Goal: Information Seeking & Learning: Compare options

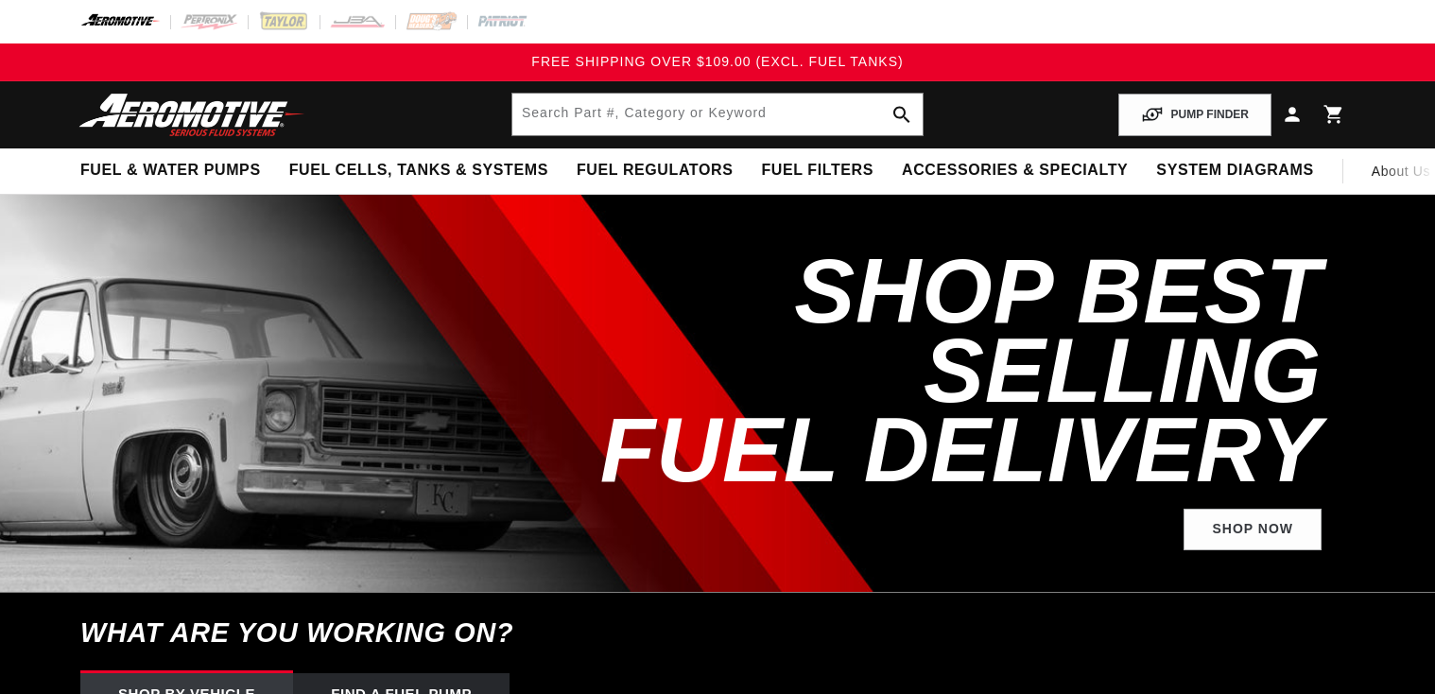
select select "1969"
select select "Pontiac"
select select "GTO"
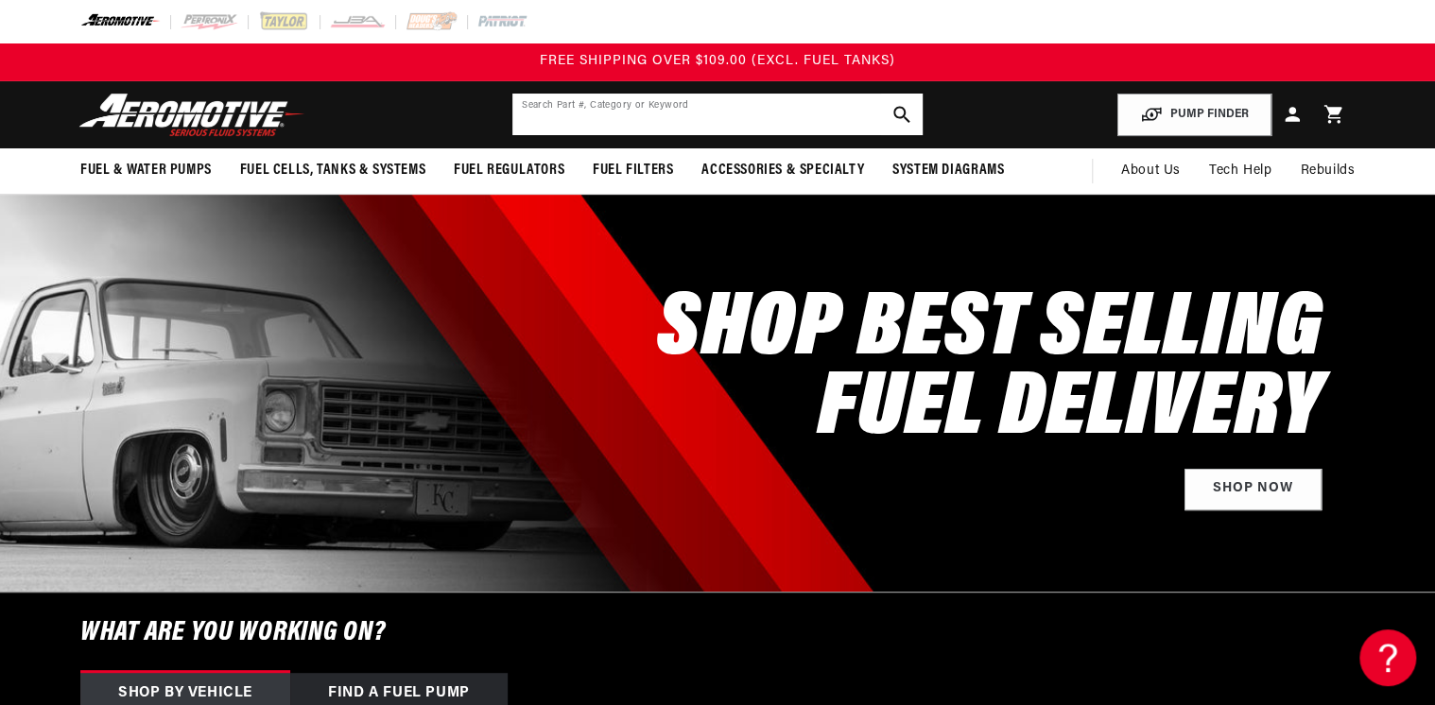
click at [625, 106] on input "text" at bounding box center [717, 115] width 410 height 42
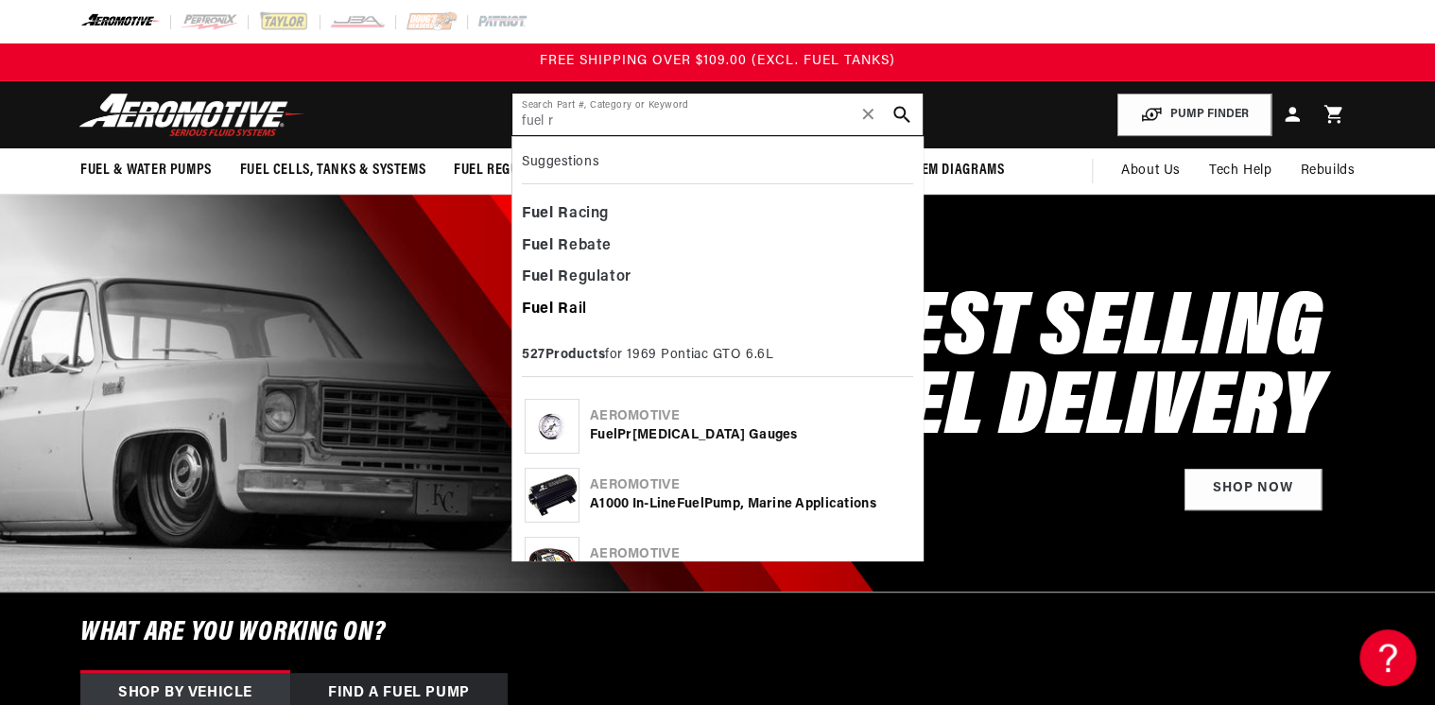
type input "fuel r"
click at [559, 301] on b "R" at bounding box center [563, 308] width 11 height 15
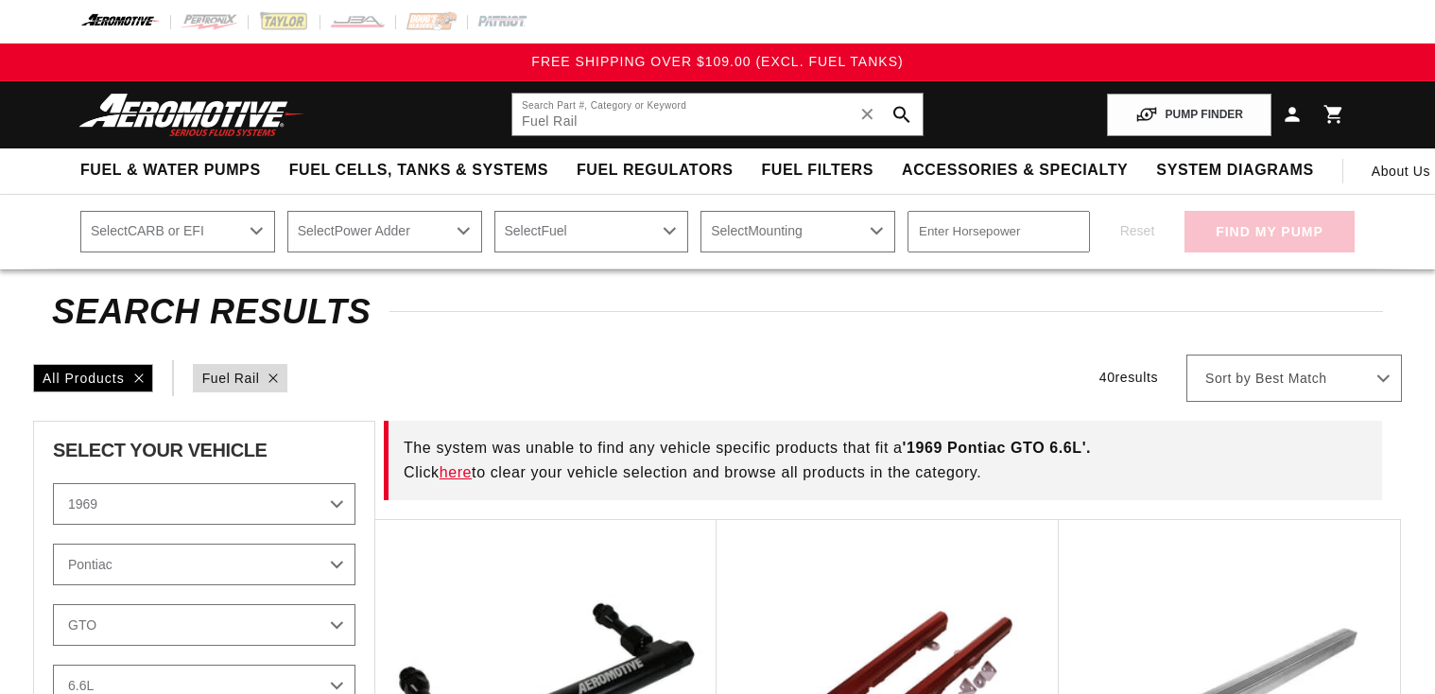
select select "1969"
select select "Pontiac"
select select "GTO"
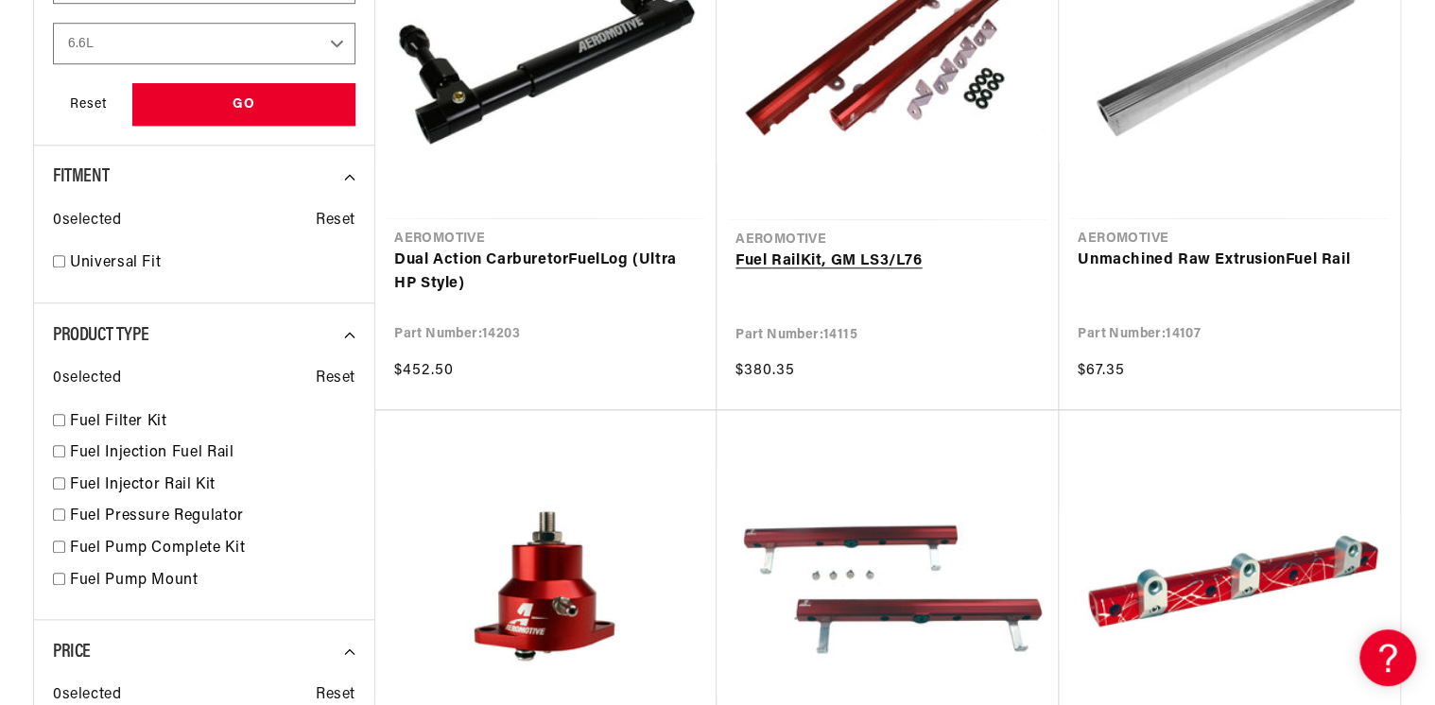
scroll to position [605, 0]
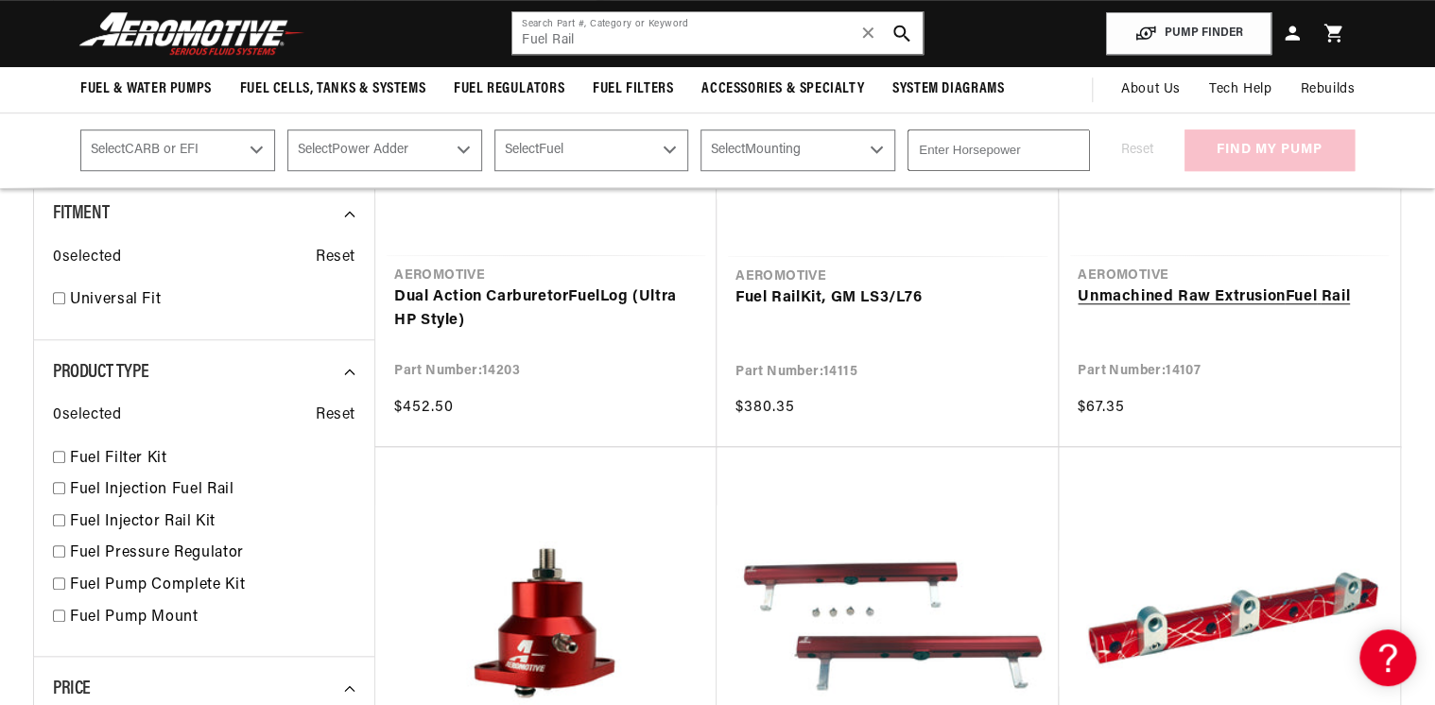
click at [1174, 299] on link "Unmachined Raw Extrusion Fuel Rail" at bounding box center [1228, 297] width 303 height 25
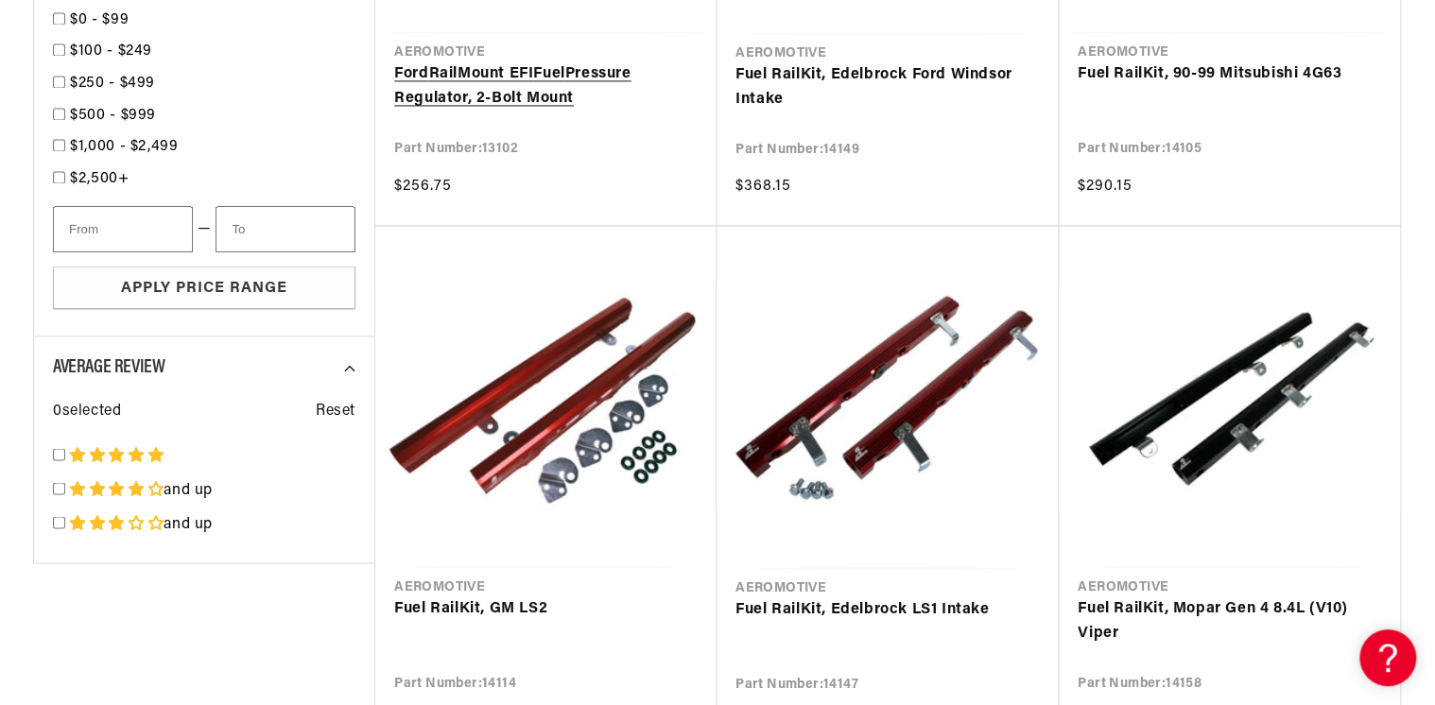
scroll to position [1588, 0]
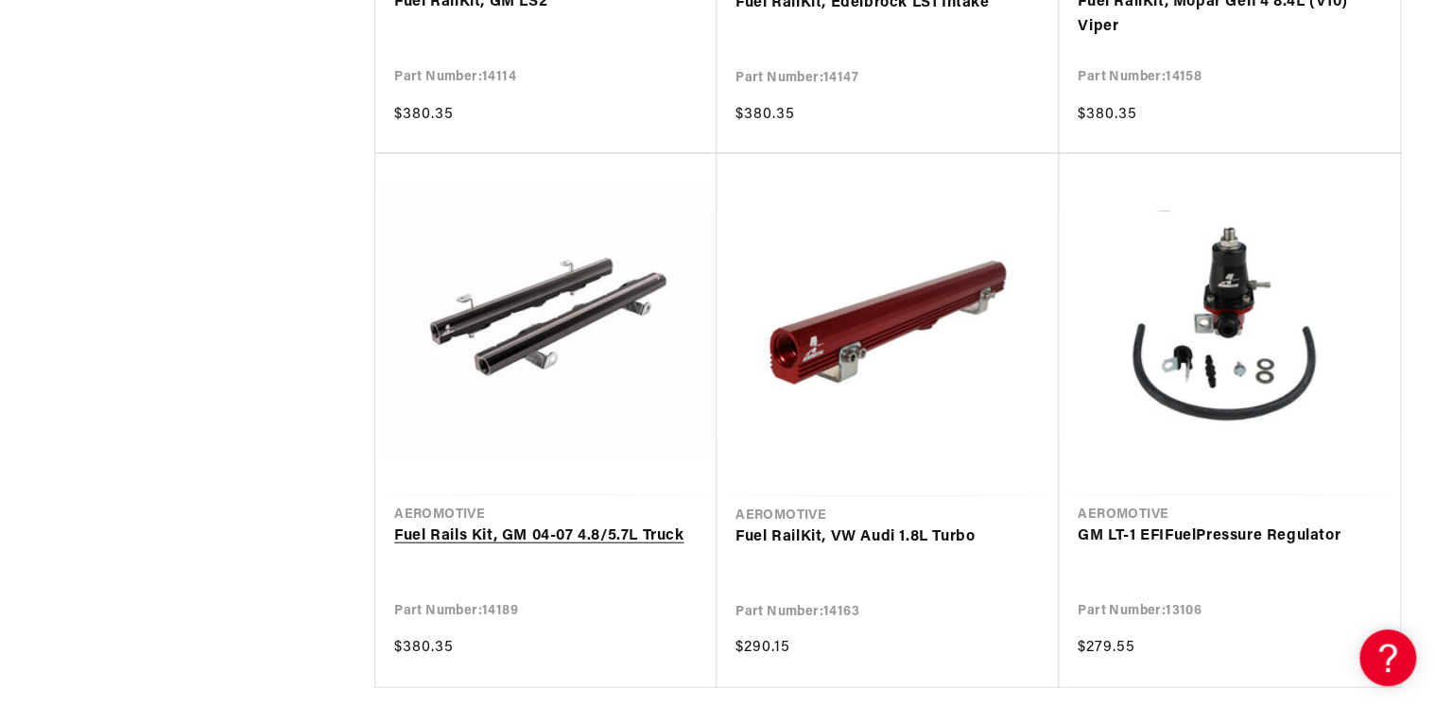
scroll to position [2041, 0]
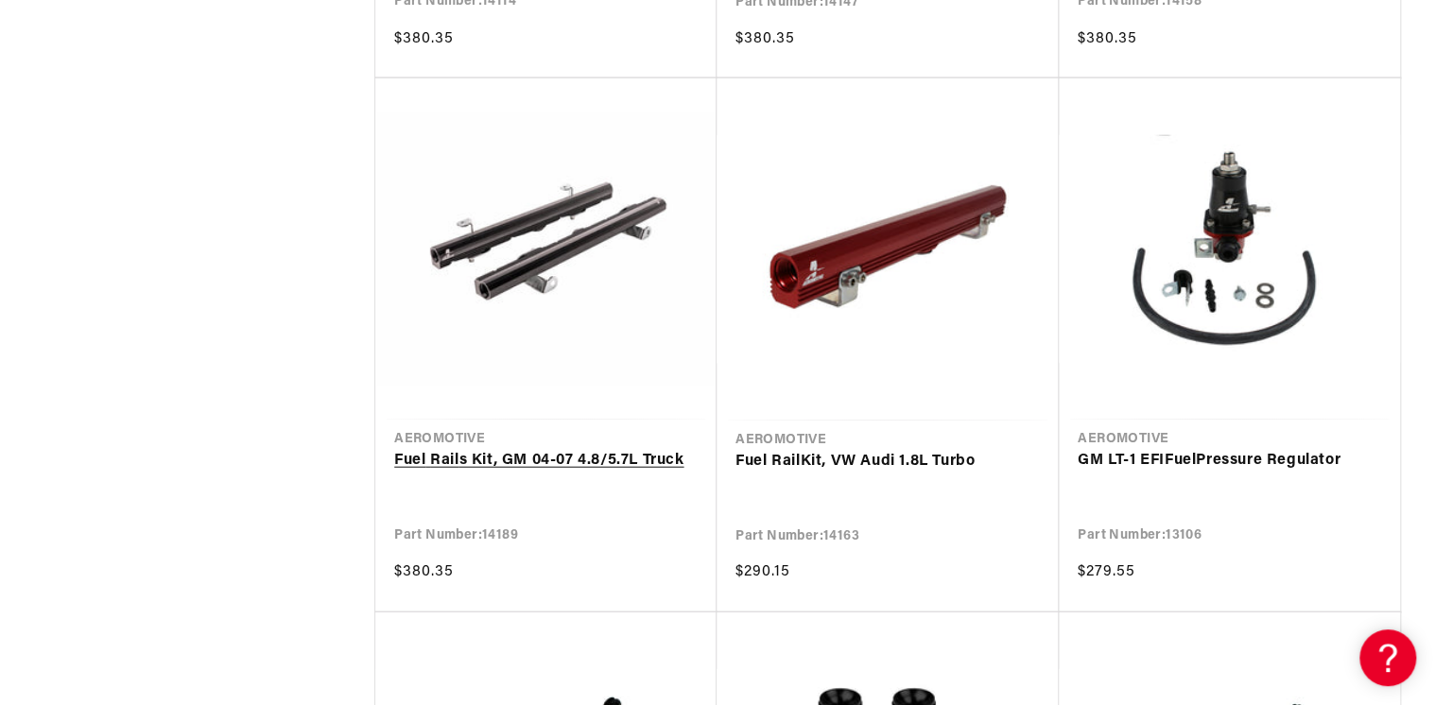
click at [473, 458] on link "Fuel Rail s Kit, GM 04-07 4.8/5.7L Truck" at bounding box center [545, 461] width 303 height 25
click at [787, 456] on link "Fuel Rail Kit, VW Audi 1.8L Turbo" at bounding box center [887, 462] width 304 height 25
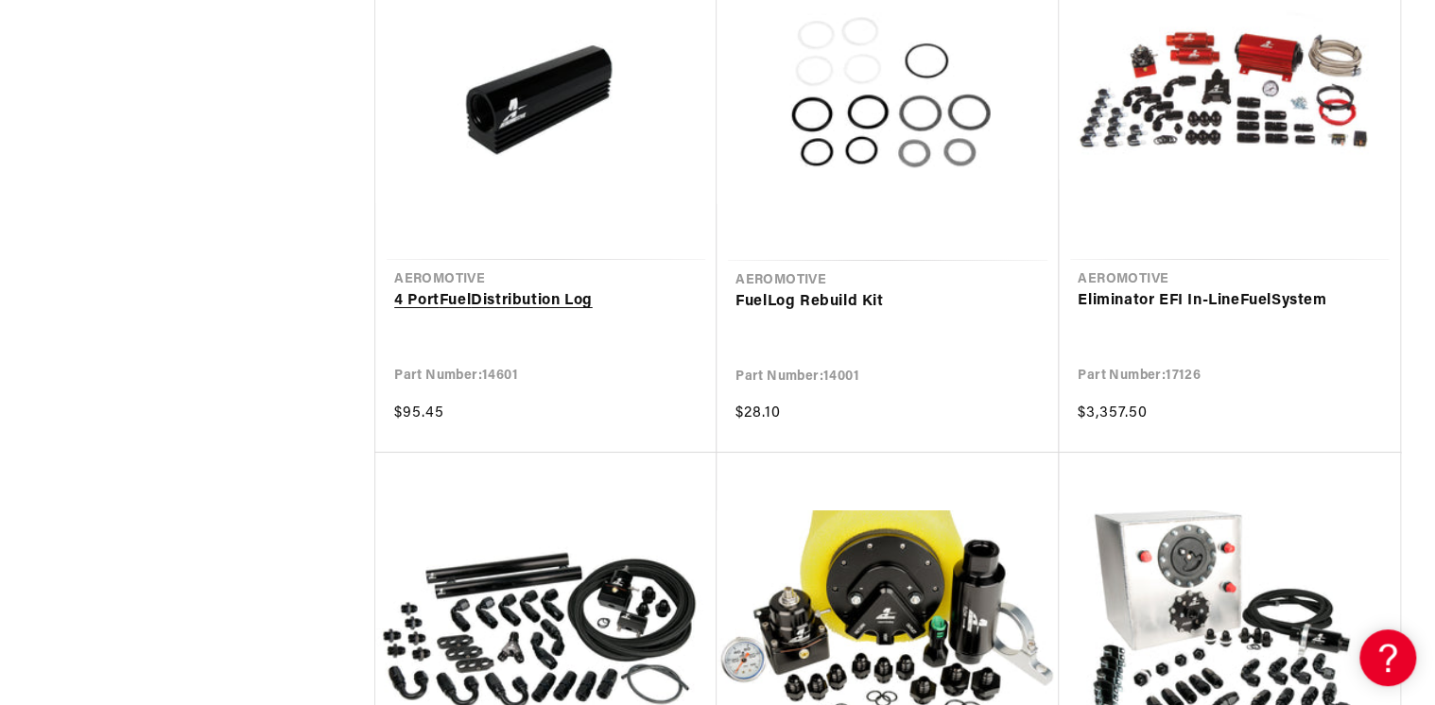
scroll to position [3326, 0]
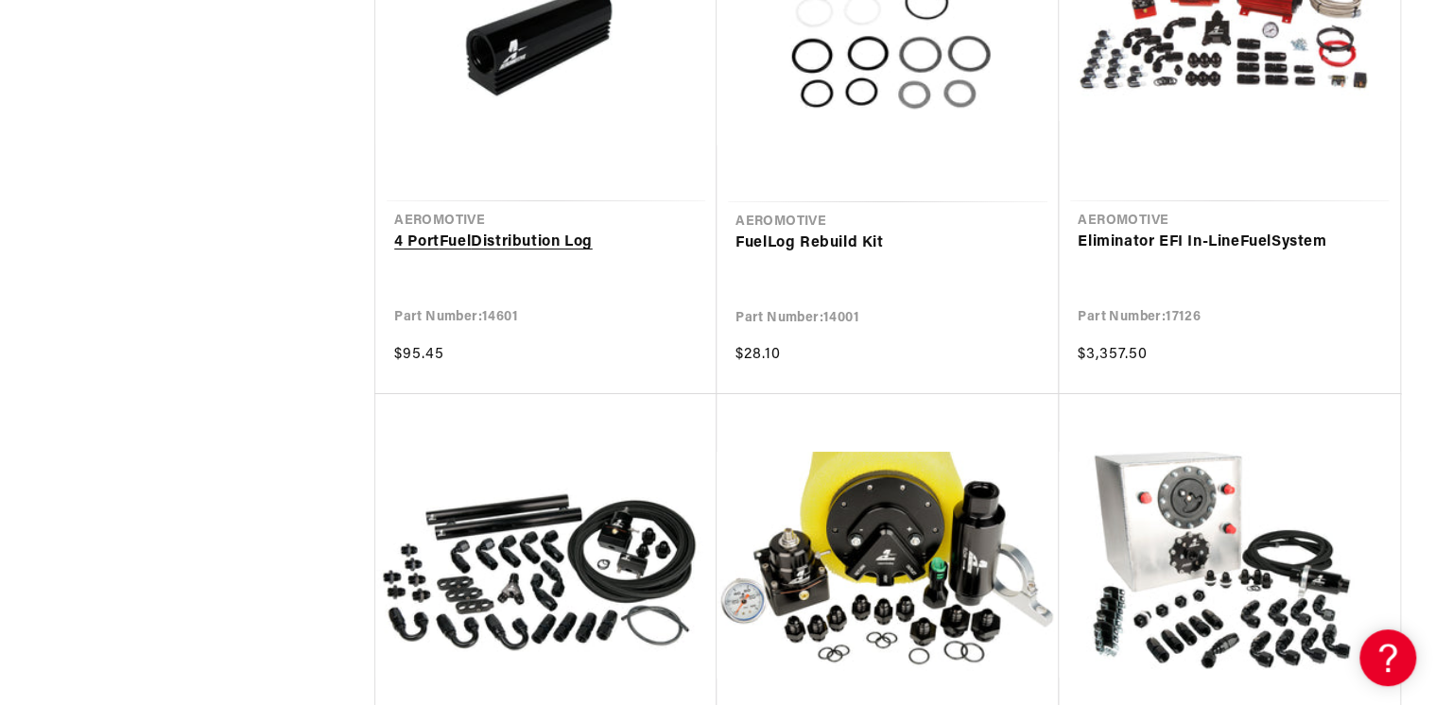
click at [543, 238] on link "4 Port Fuel Distribution Log" at bounding box center [545, 243] width 303 height 25
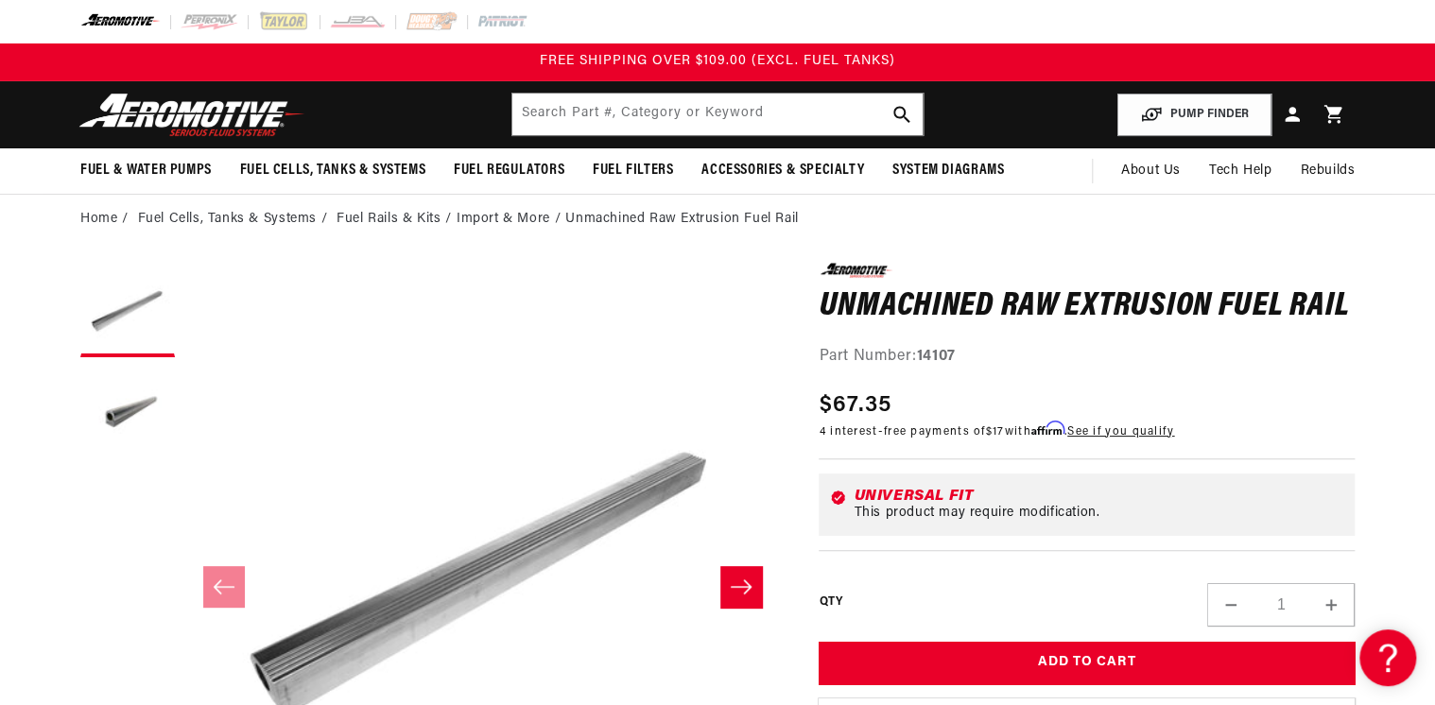
click at [745, 577] on icon "Slide right" at bounding box center [741, 586] width 23 height 19
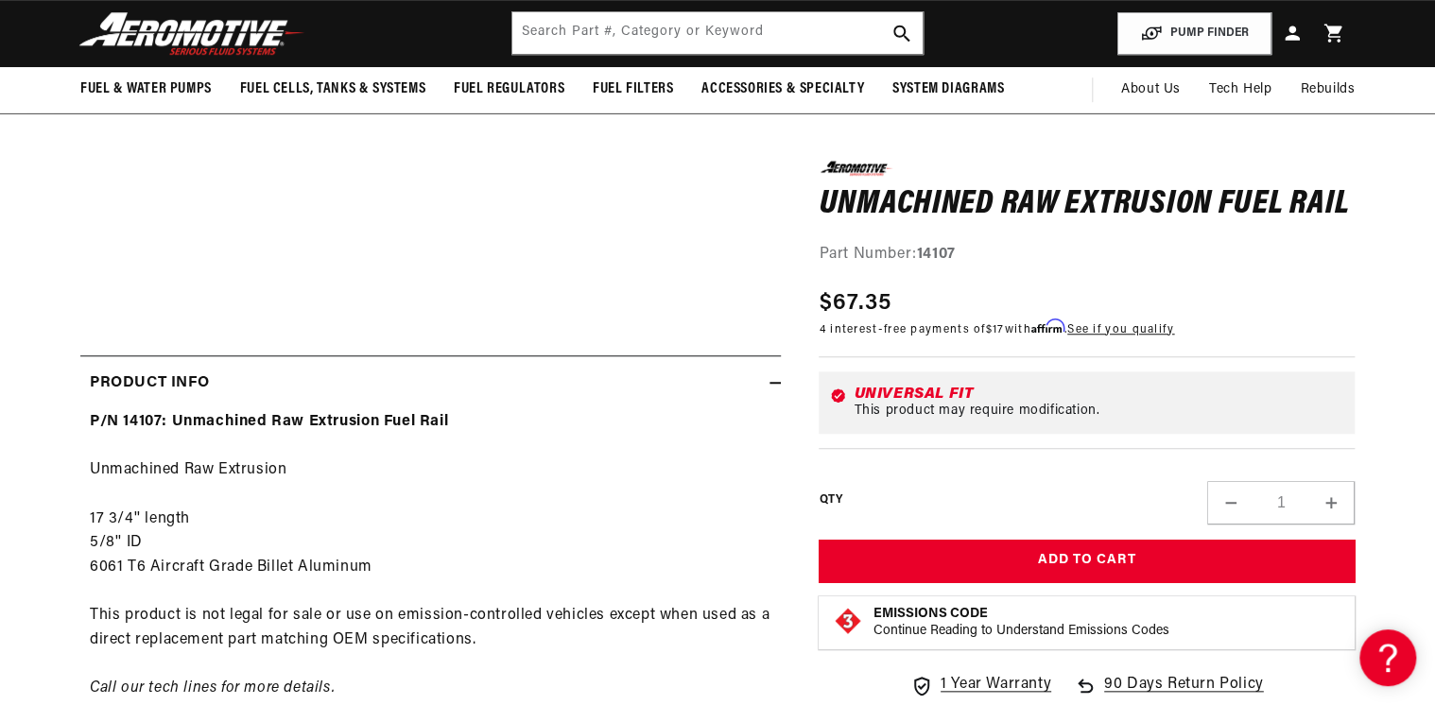
scroll to position [378, 0]
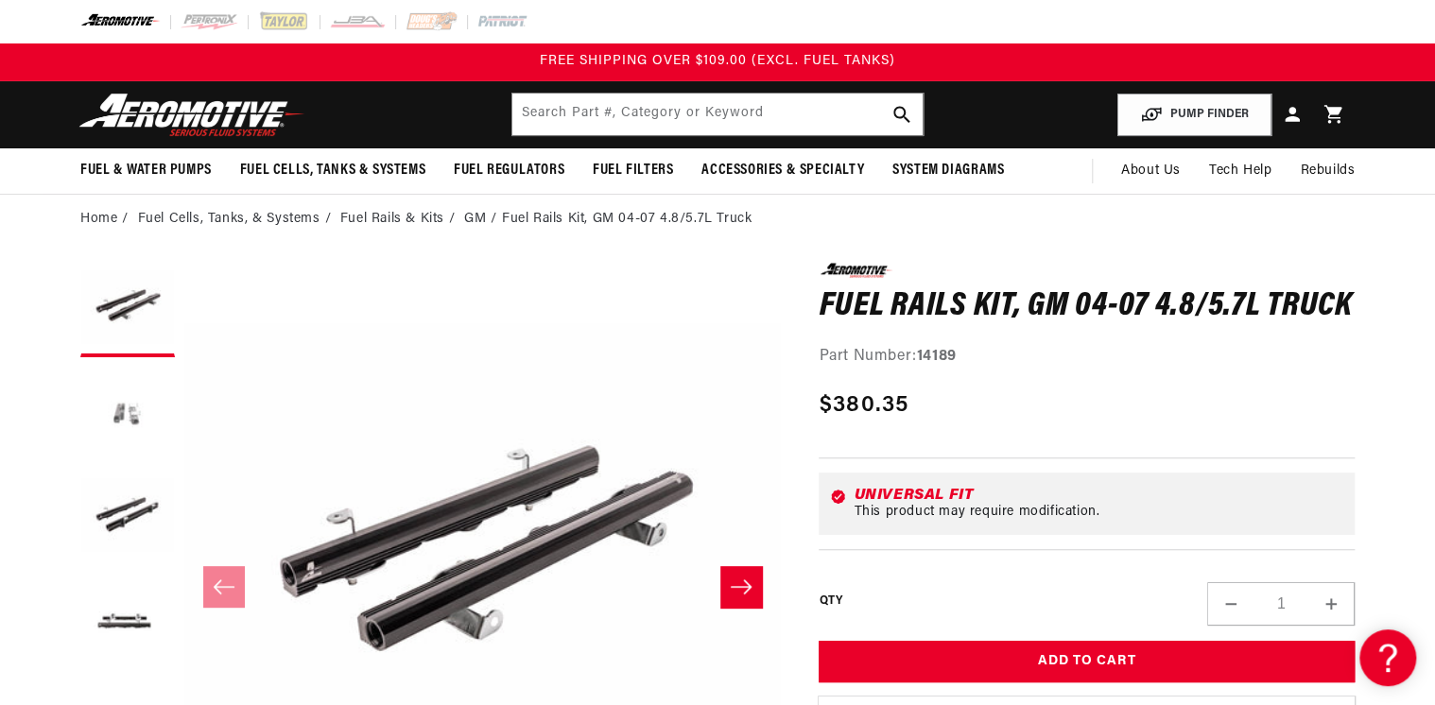
click at [121, 401] on button "Load image 2 in gallery view" at bounding box center [127, 414] width 95 height 95
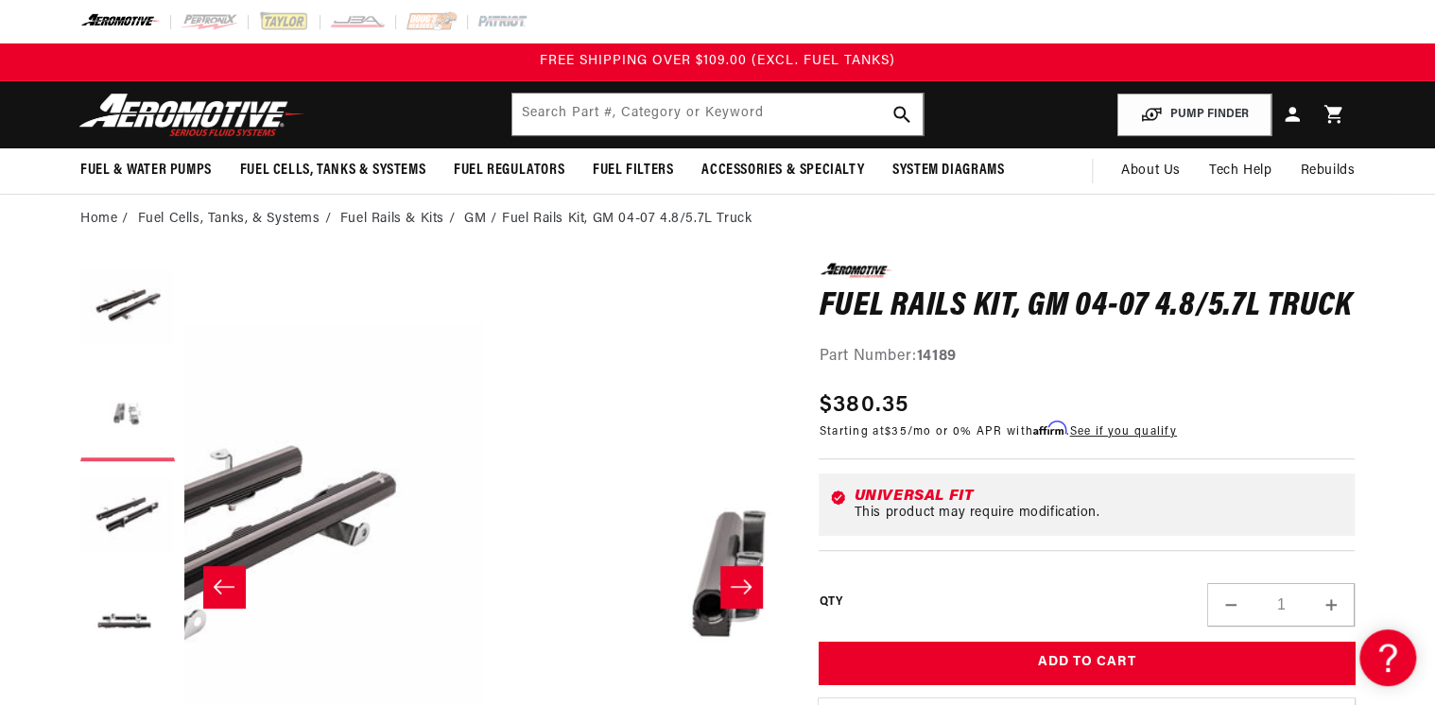
scroll to position [0, 596]
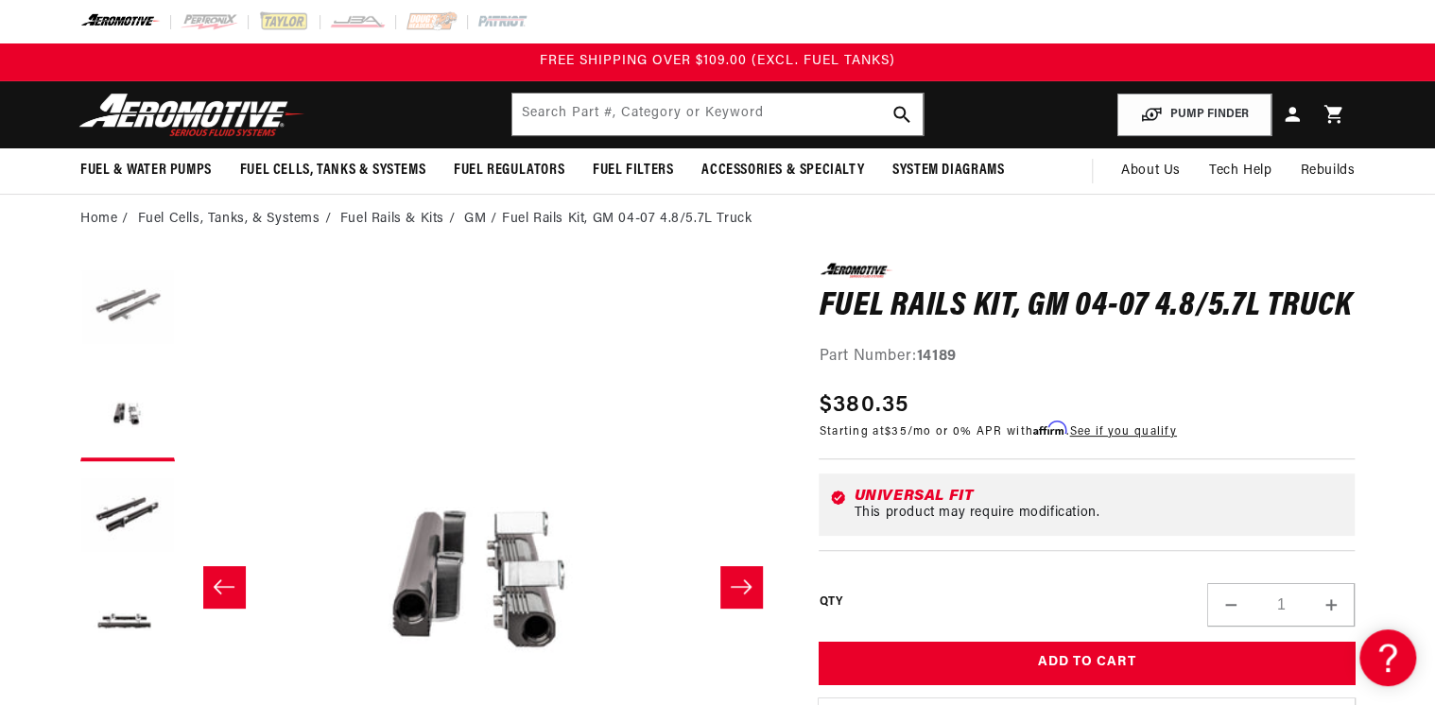
click at [115, 311] on button "Load image 1 in gallery view" at bounding box center [127, 310] width 95 height 95
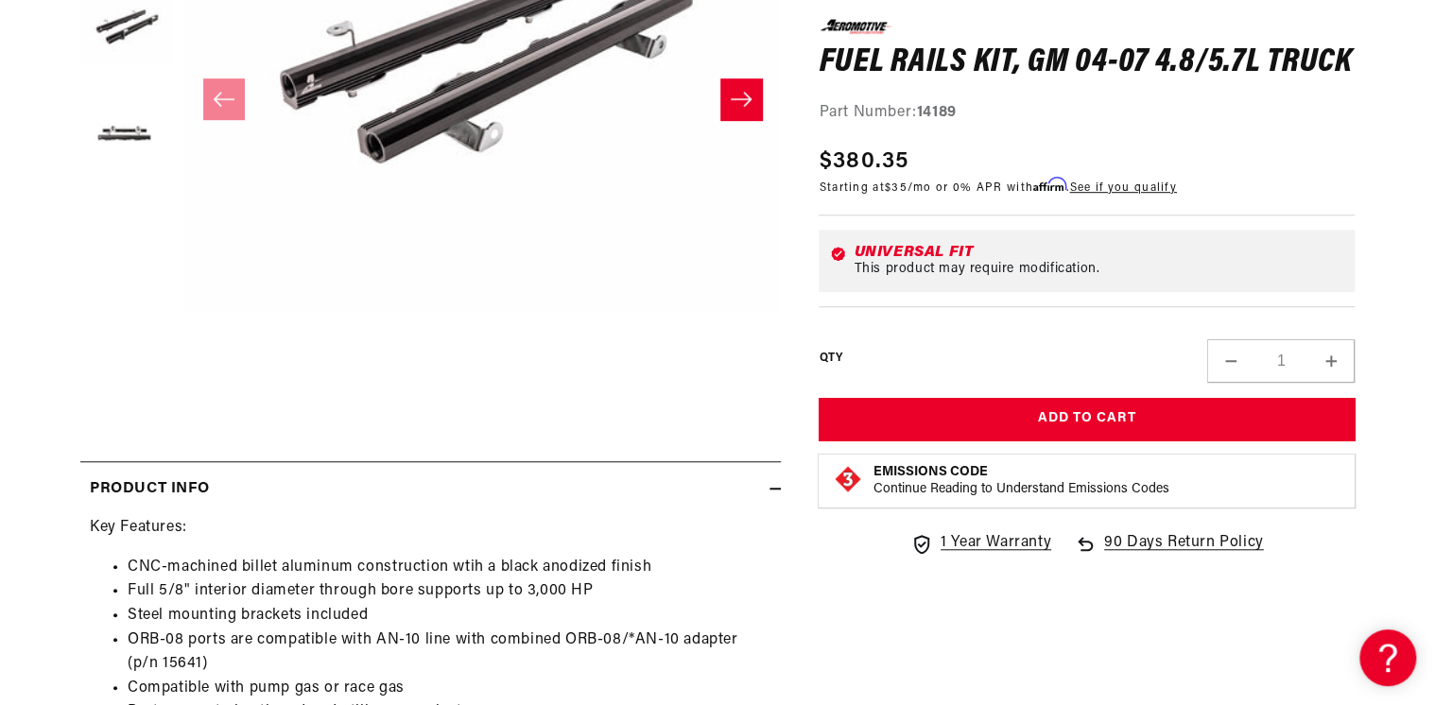
scroll to position [605, 0]
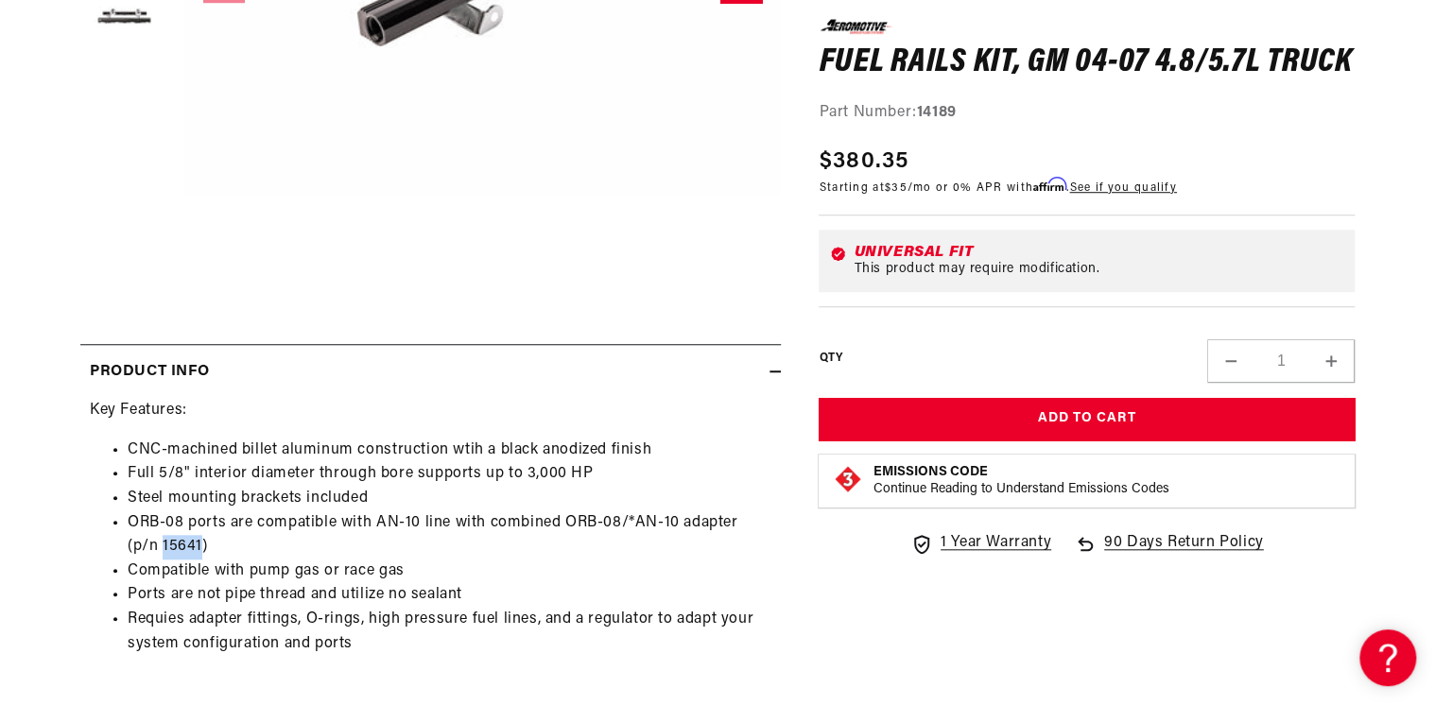
drag, startPoint x: 163, startPoint y: 544, endPoint x: 200, endPoint y: 544, distance: 37.8
click at [200, 544] on li "ORB-08 ports are compatible with AN-10 line with combined ORB-08/*AN-10 adapter…" at bounding box center [450, 535] width 644 height 48
drag, startPoint x: 200, startPoint y: 544, endPoint x: 190, endPoint y: 547, distance: 10.8
copy li "15641"
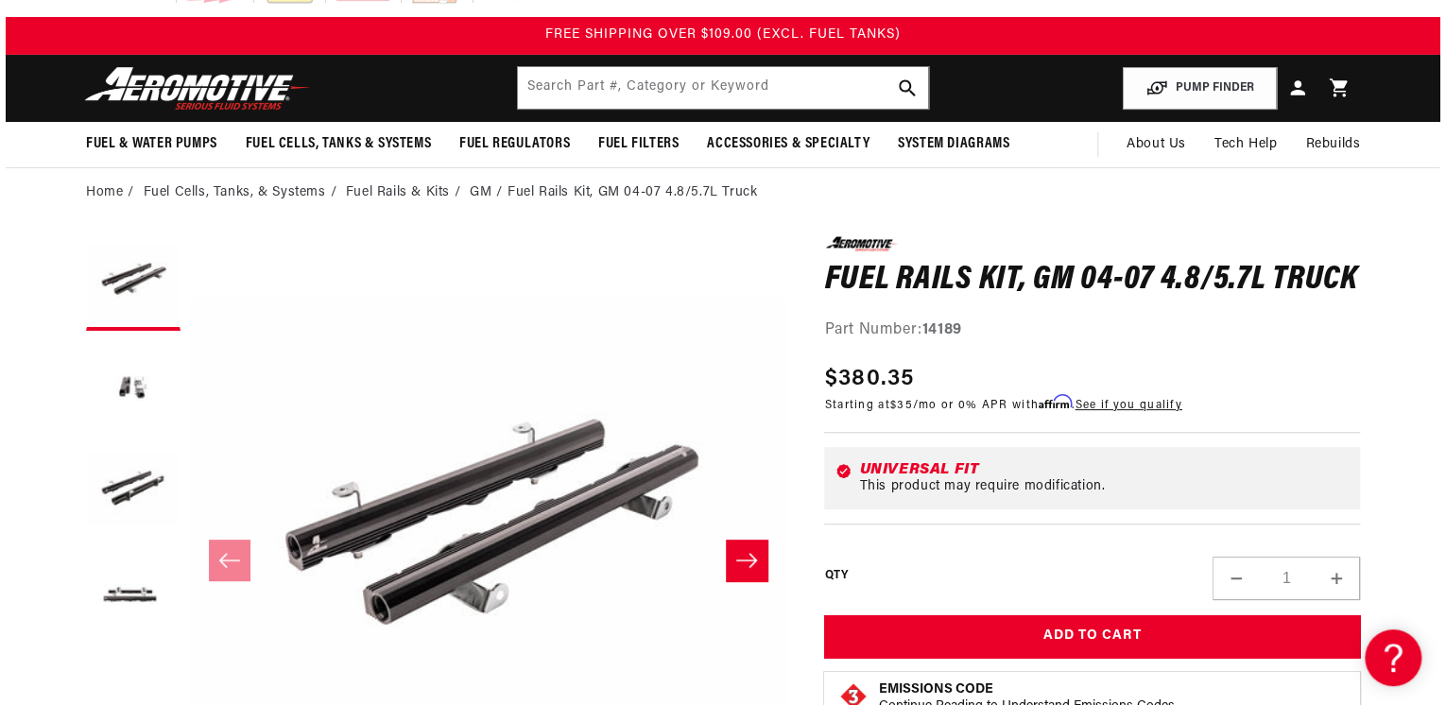
scroll to position [0, 0]
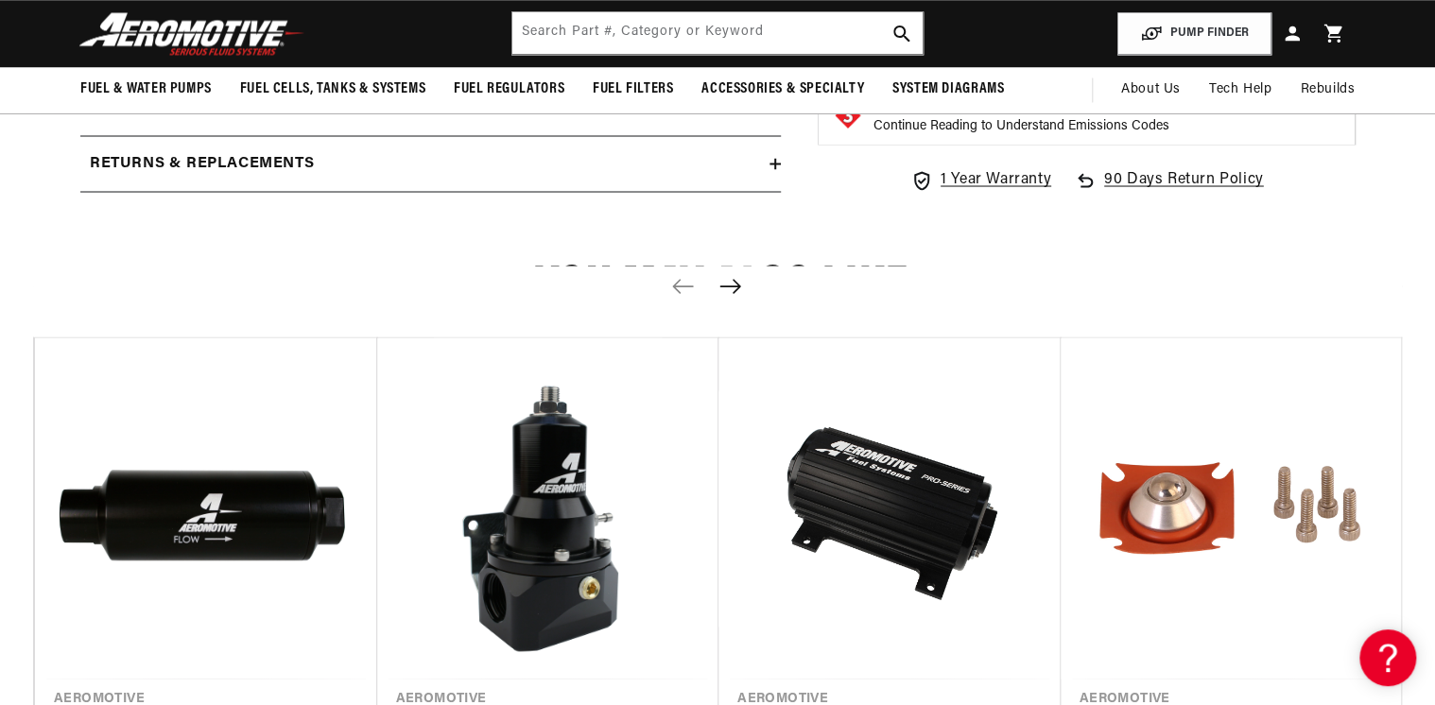
scroll to position [1361, 0]
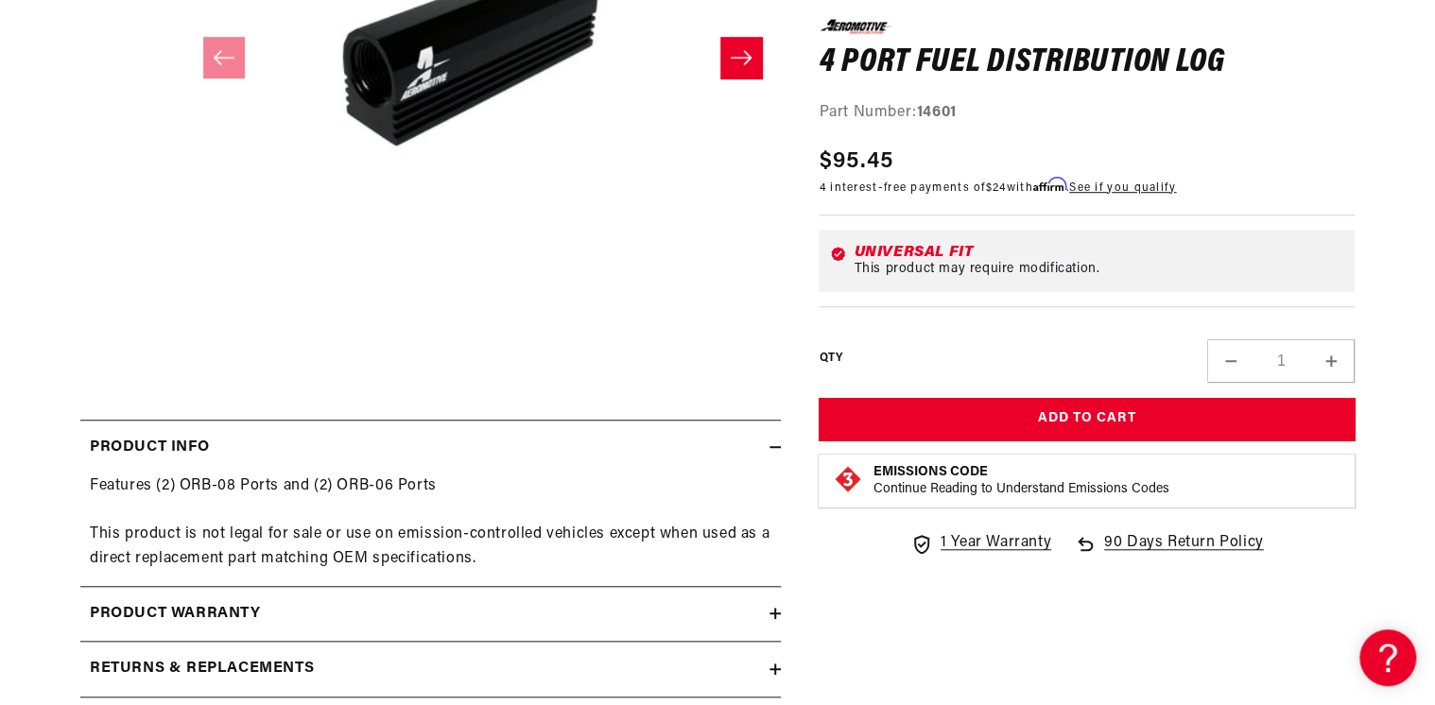
scroll to position [680, 0]
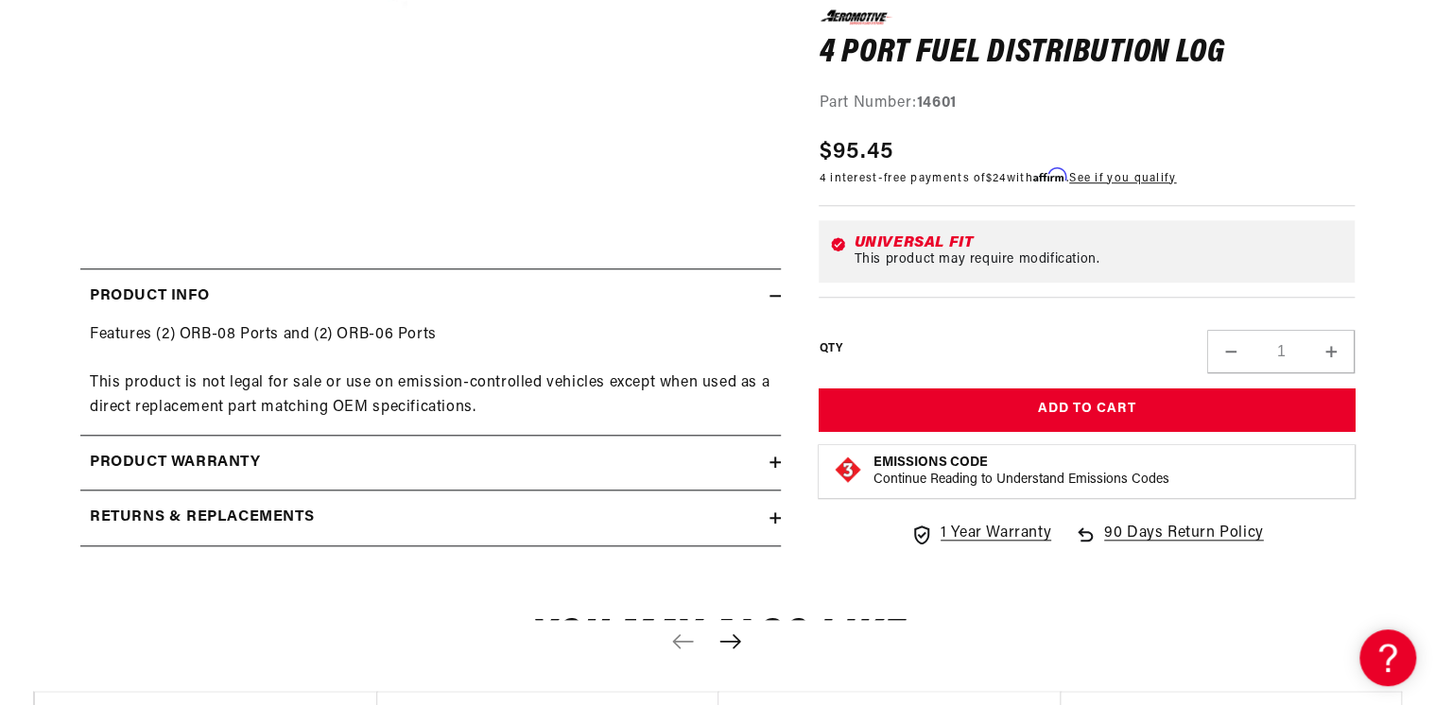
click at [420, 525] on div "Returns & replacements" at bounding box center [424, 518] width 689 height 25
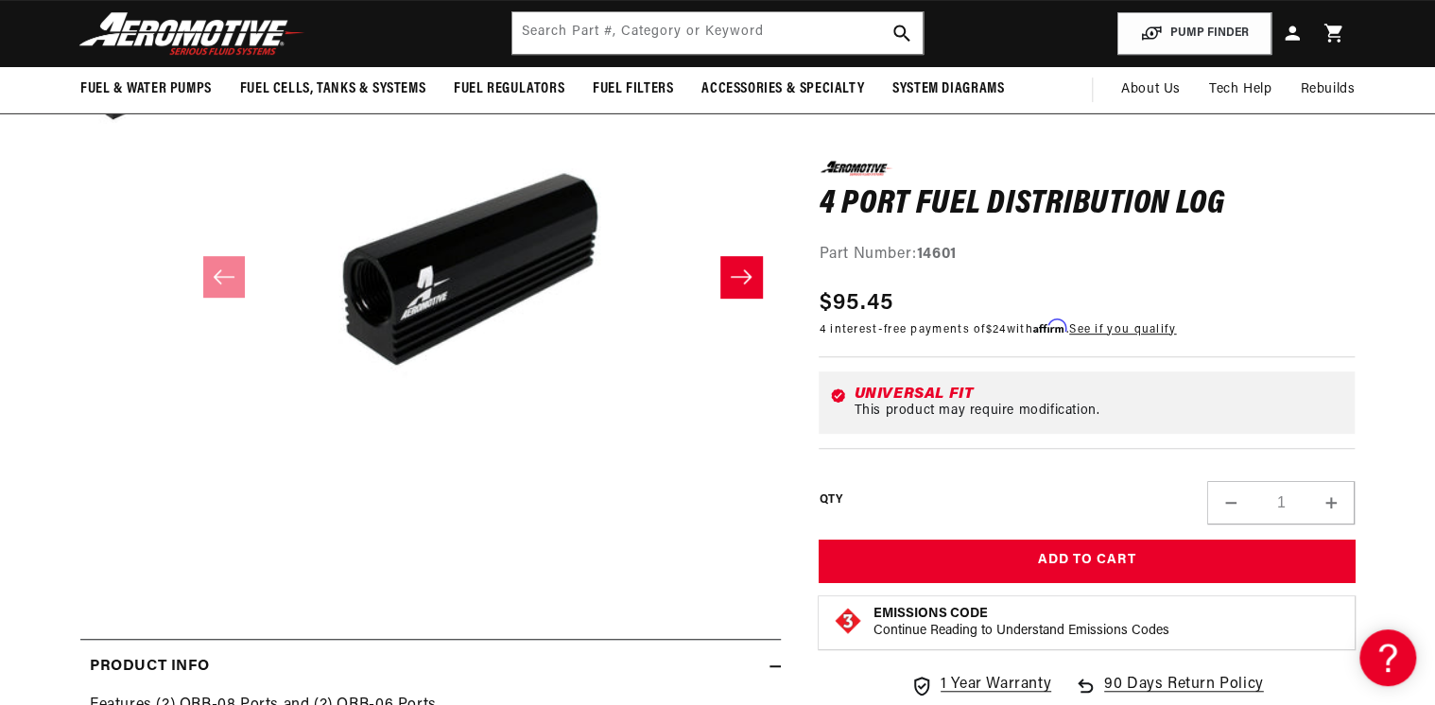
scroll to position [302, 0]
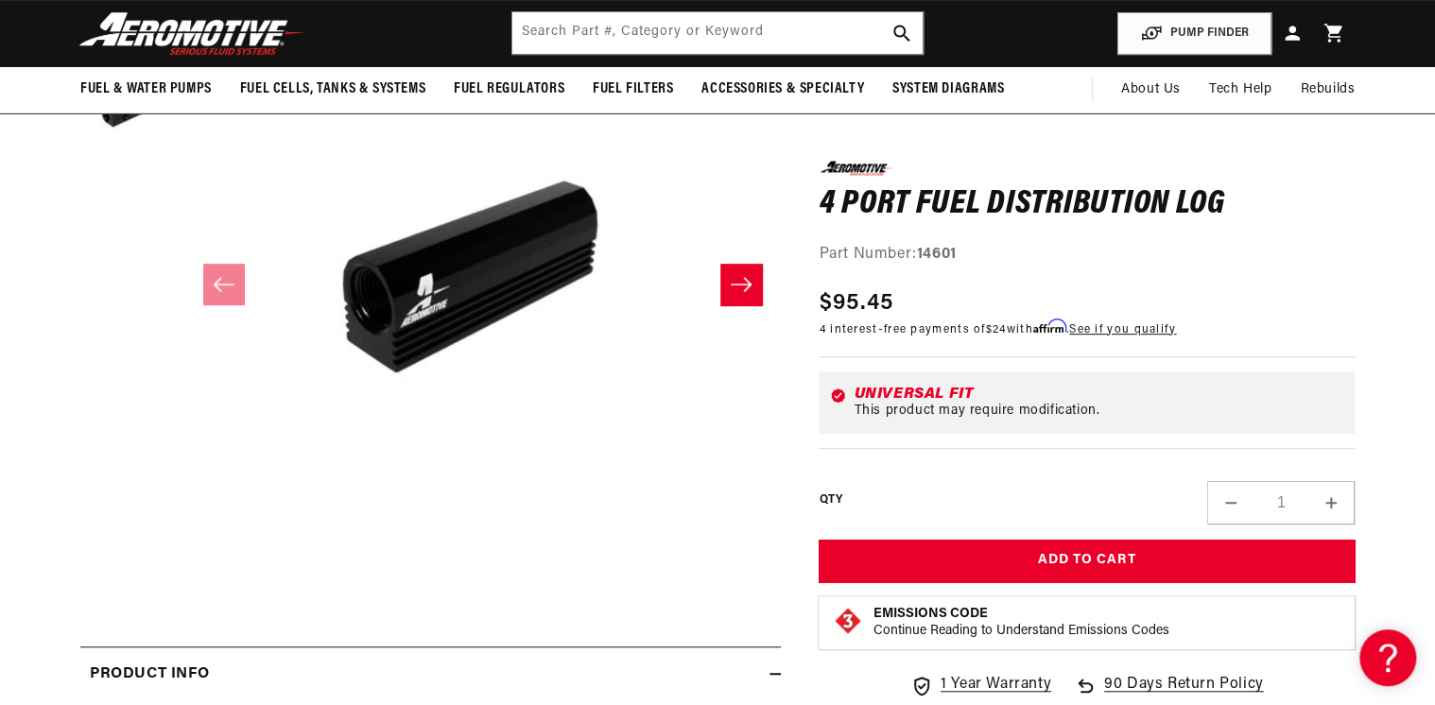
click at [723, 280] on button "Slide right" at bounding box center [741, 285] width 42 height 42
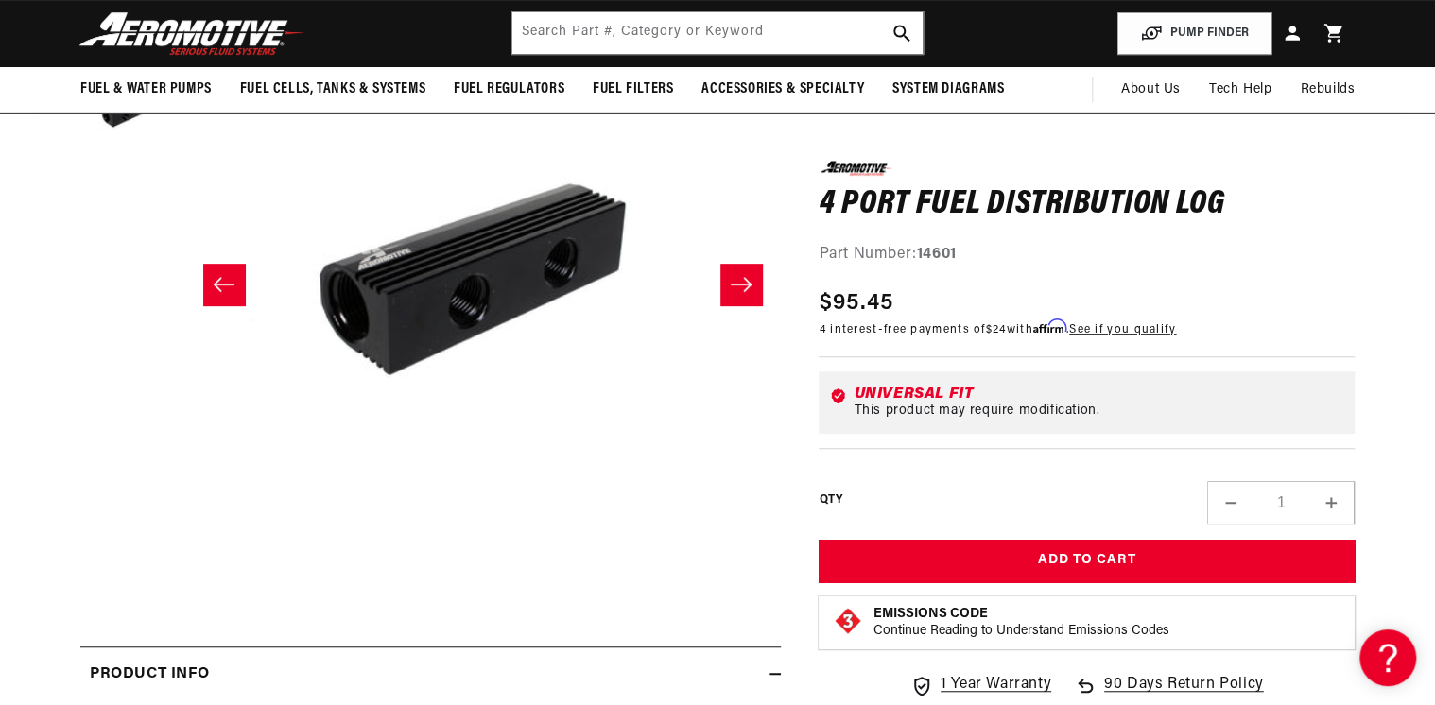
scroll to position [0, 596]
click at [743, 282] on icon "Slide right" at bounding box center [741, 284] width 23 height 19
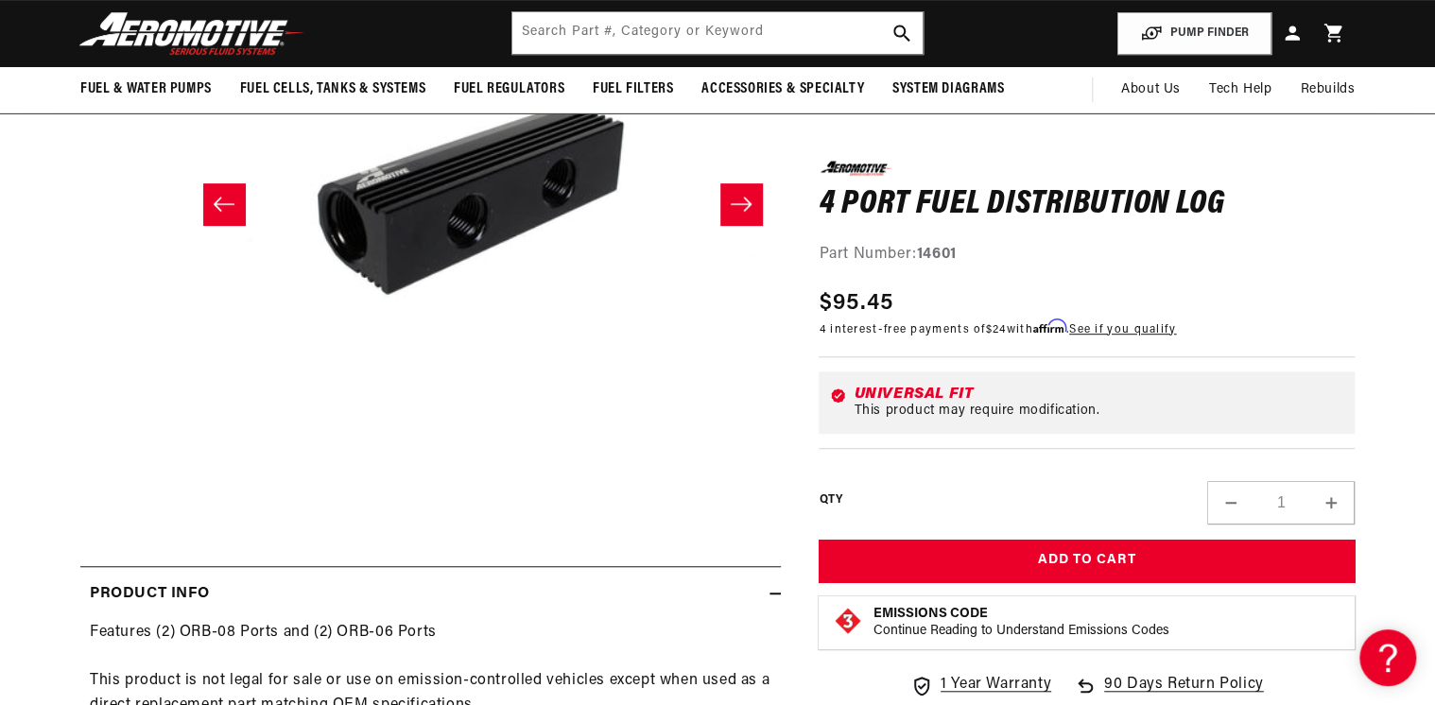
scroll to position [227, 0]
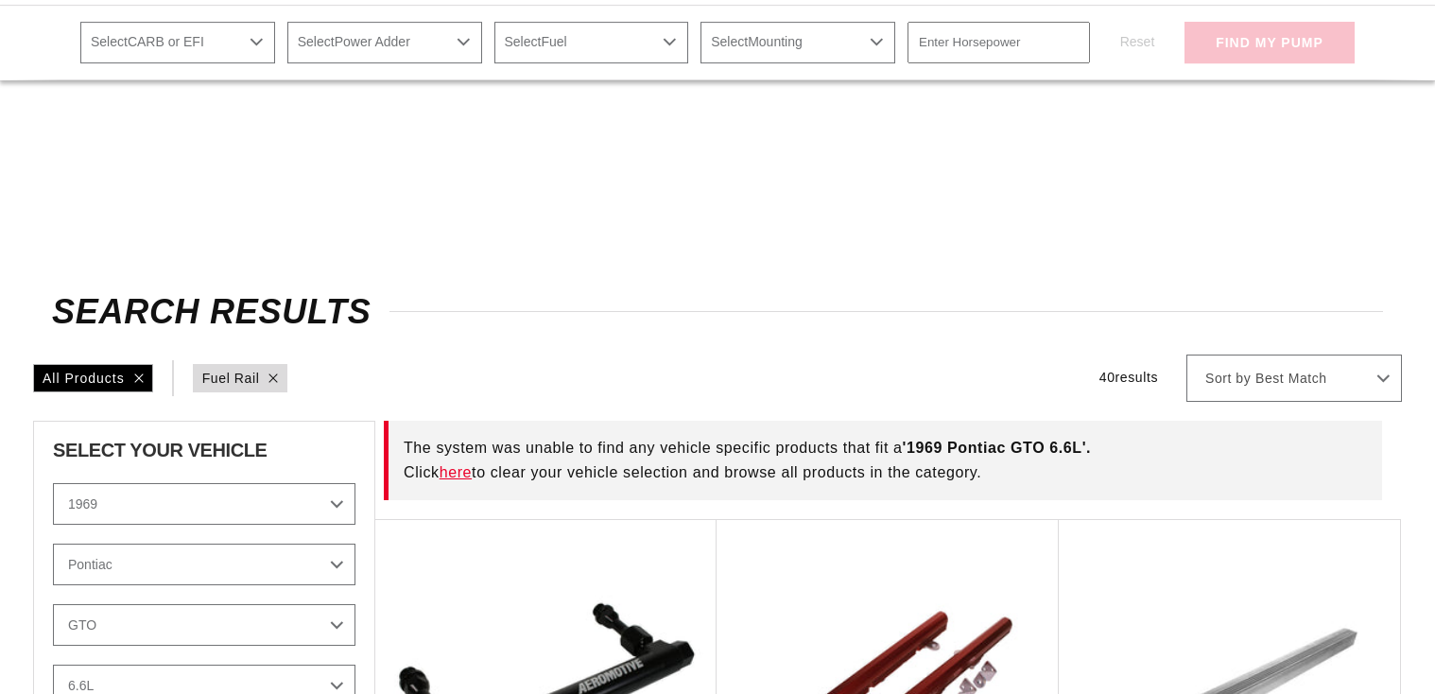
select select "1969"
select select "Pontiac"
select select "GTO"
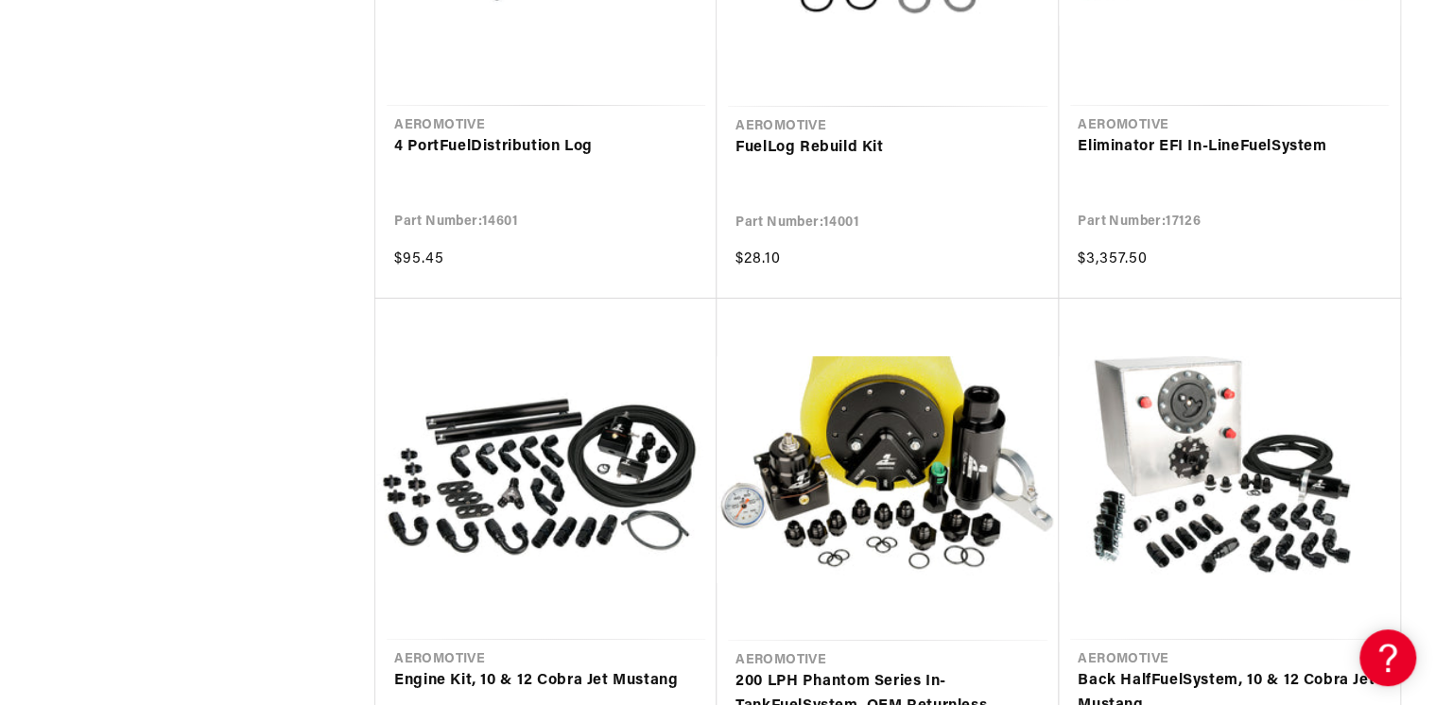
scroll to position [3629, 0]
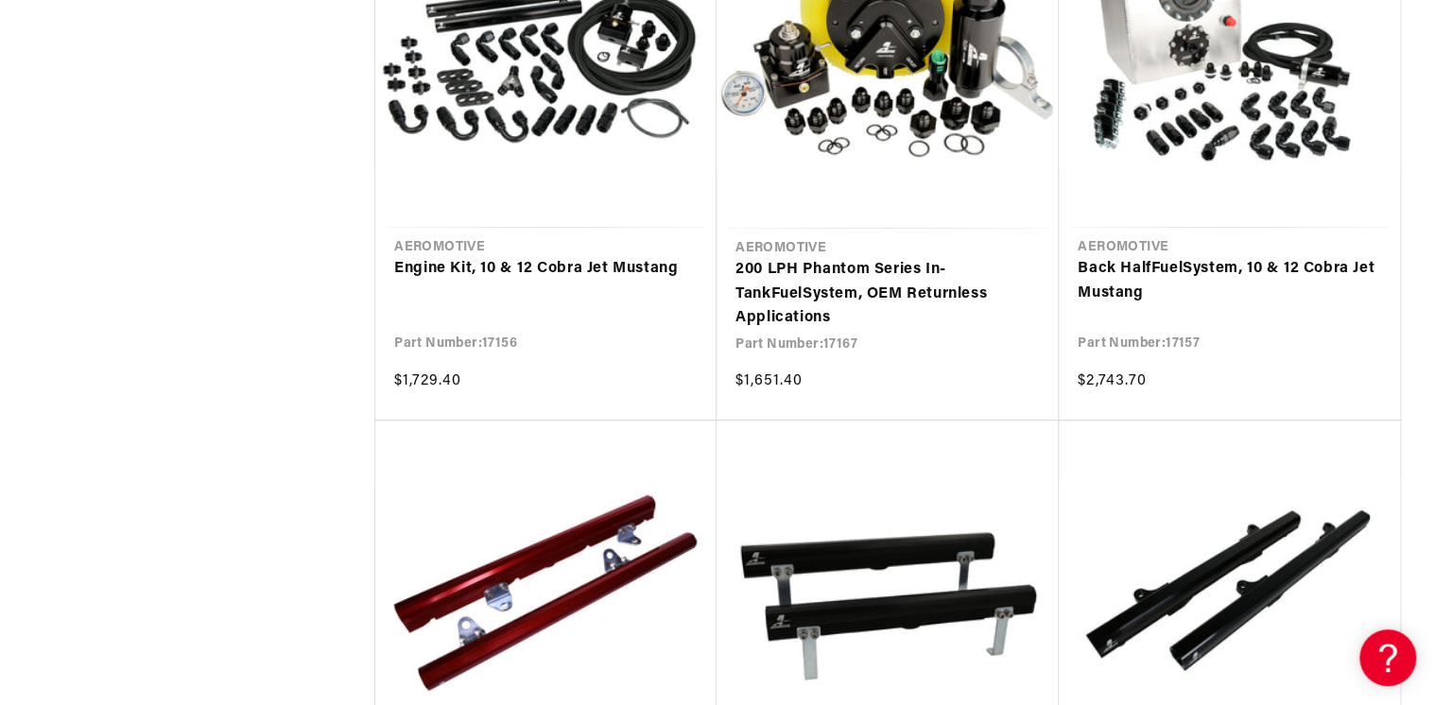
scroll to position [4158, 0]
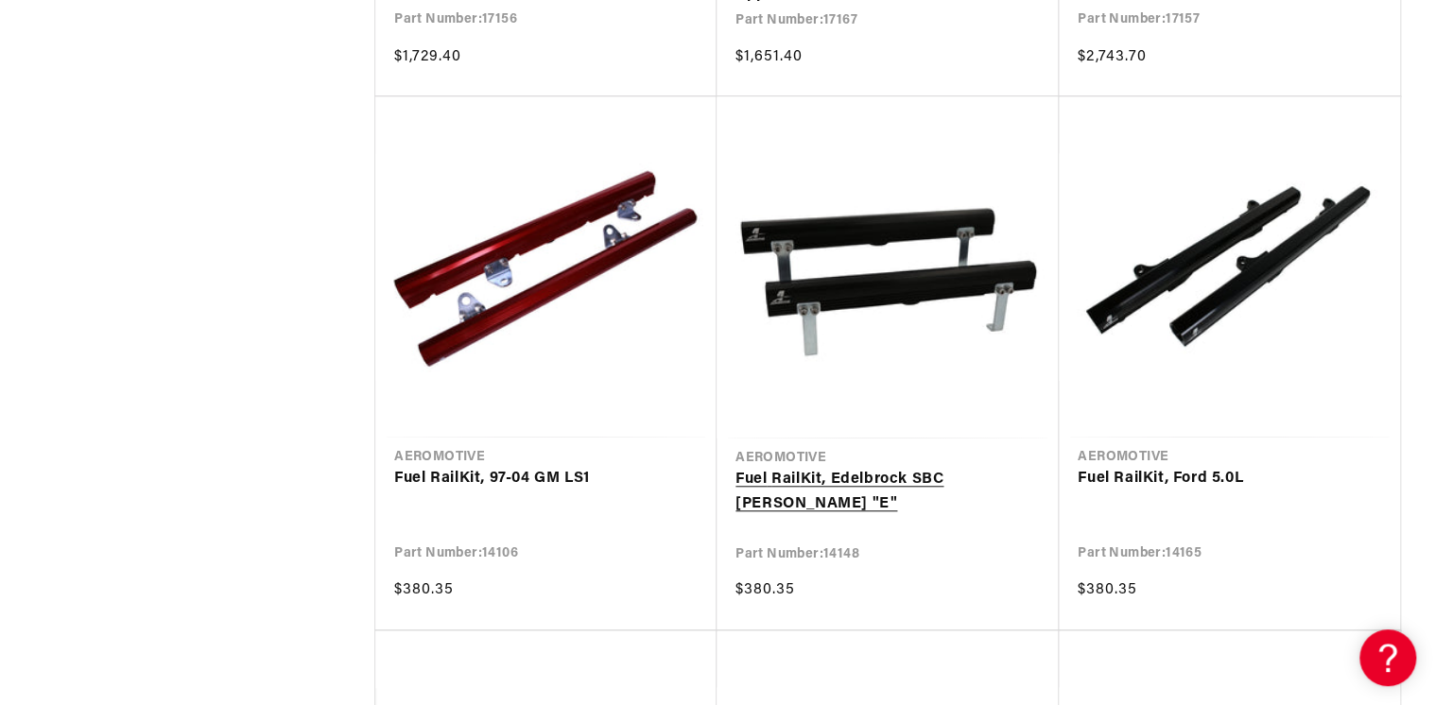
click at [907, 477] on link "Fuel Rail Kit, Edelbrock SBC Victor "E"" at bounding box center [887, 492] width 304 height 48
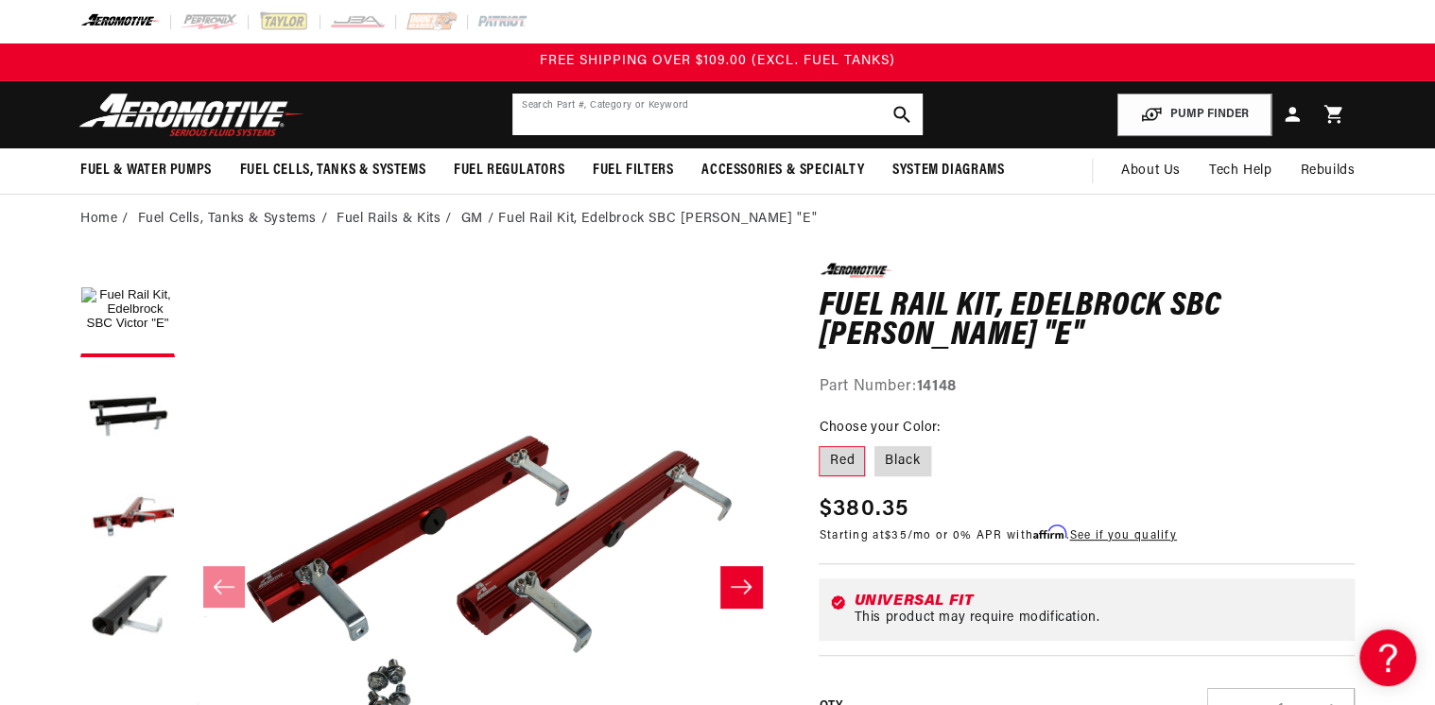
click at [577, 117] on input "text" at bounding box center [717, 115] width 410 height 42
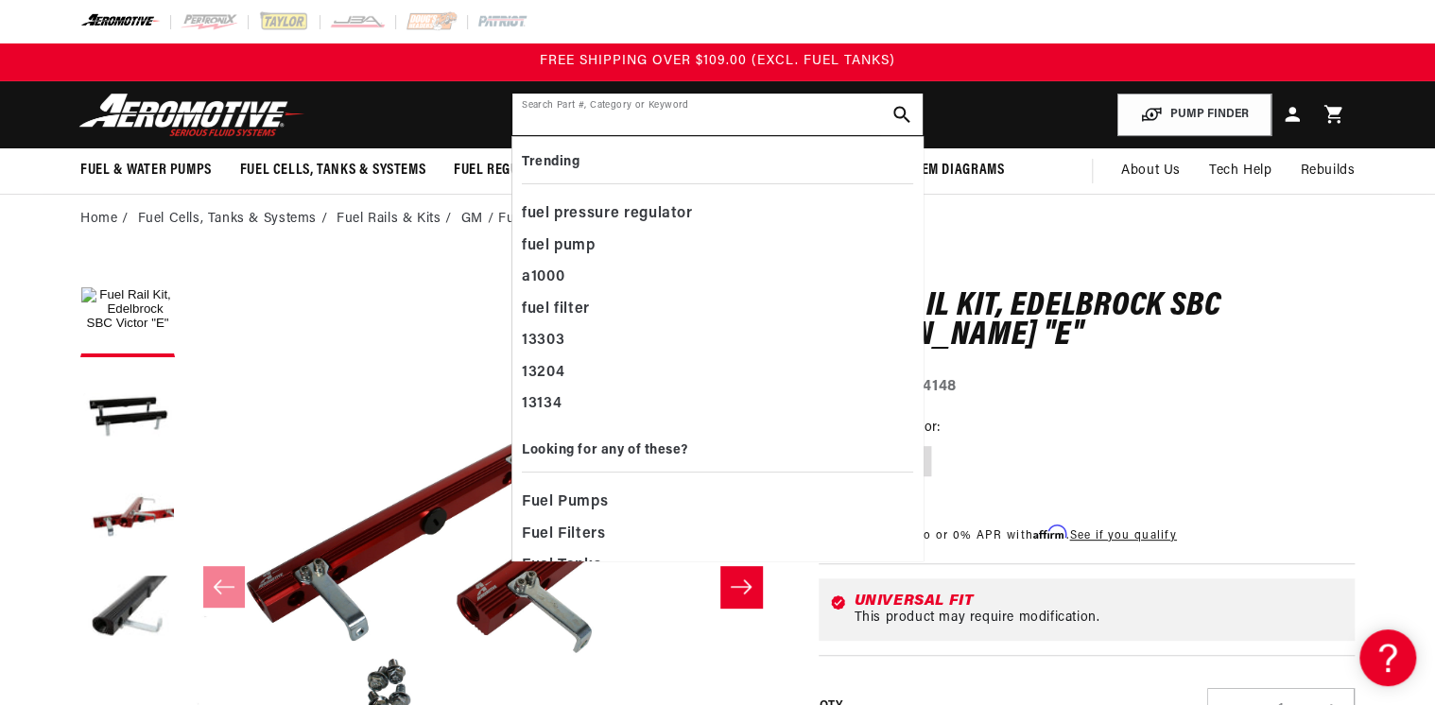
paste input "15641"
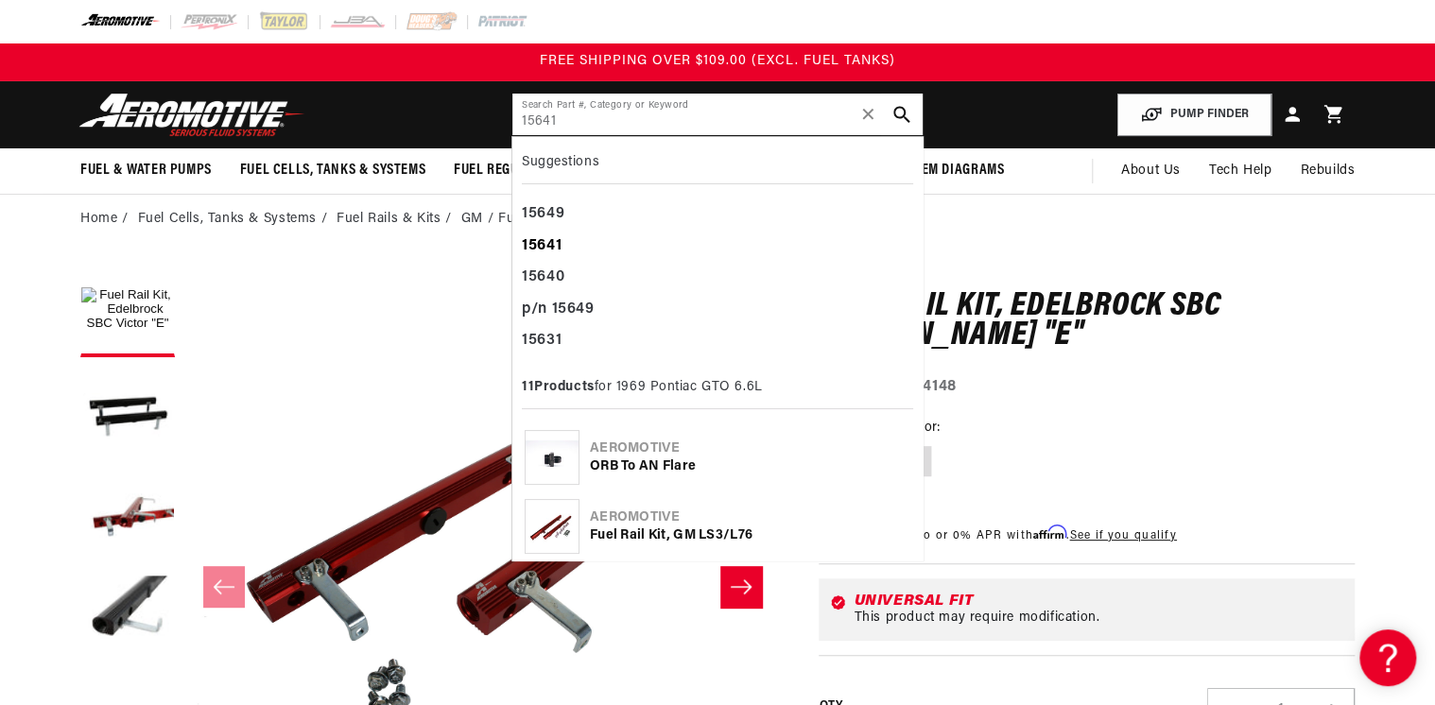
type input "15641"
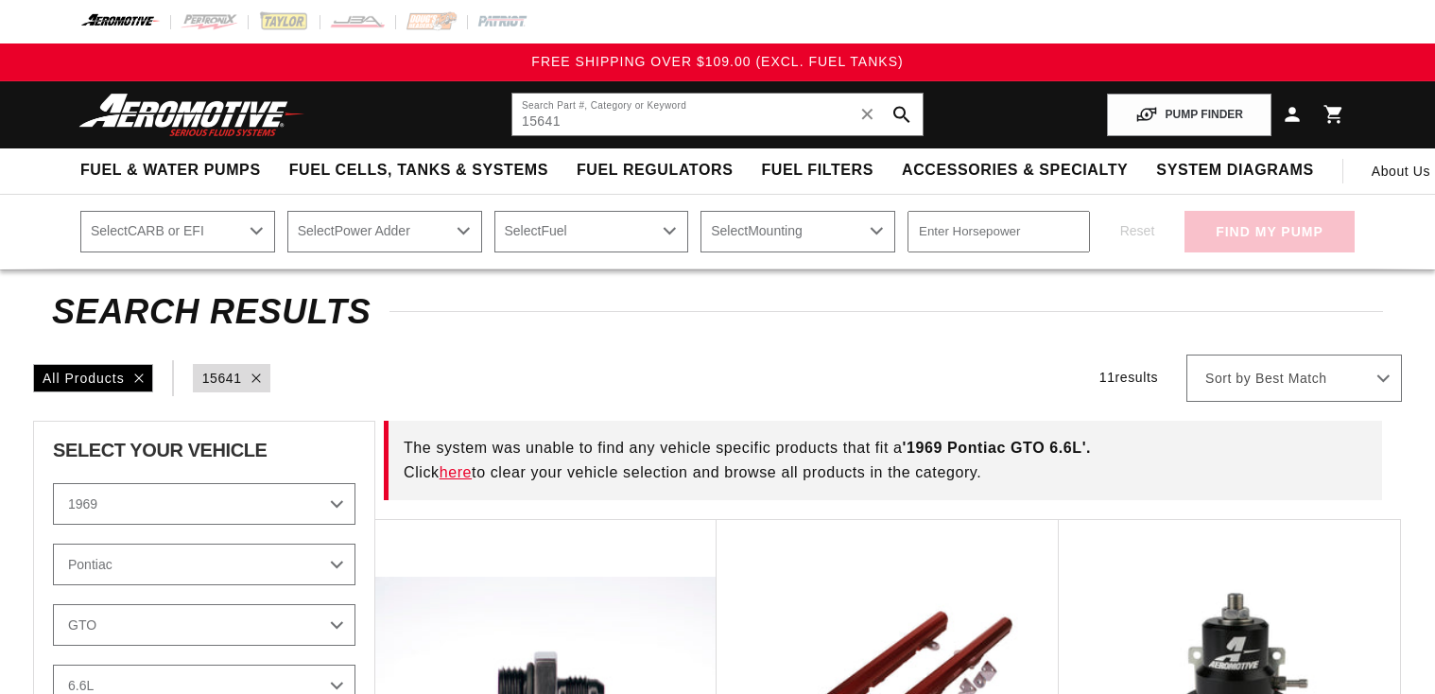
select select "1969"
select select "Pontiac"
select select "GTO"
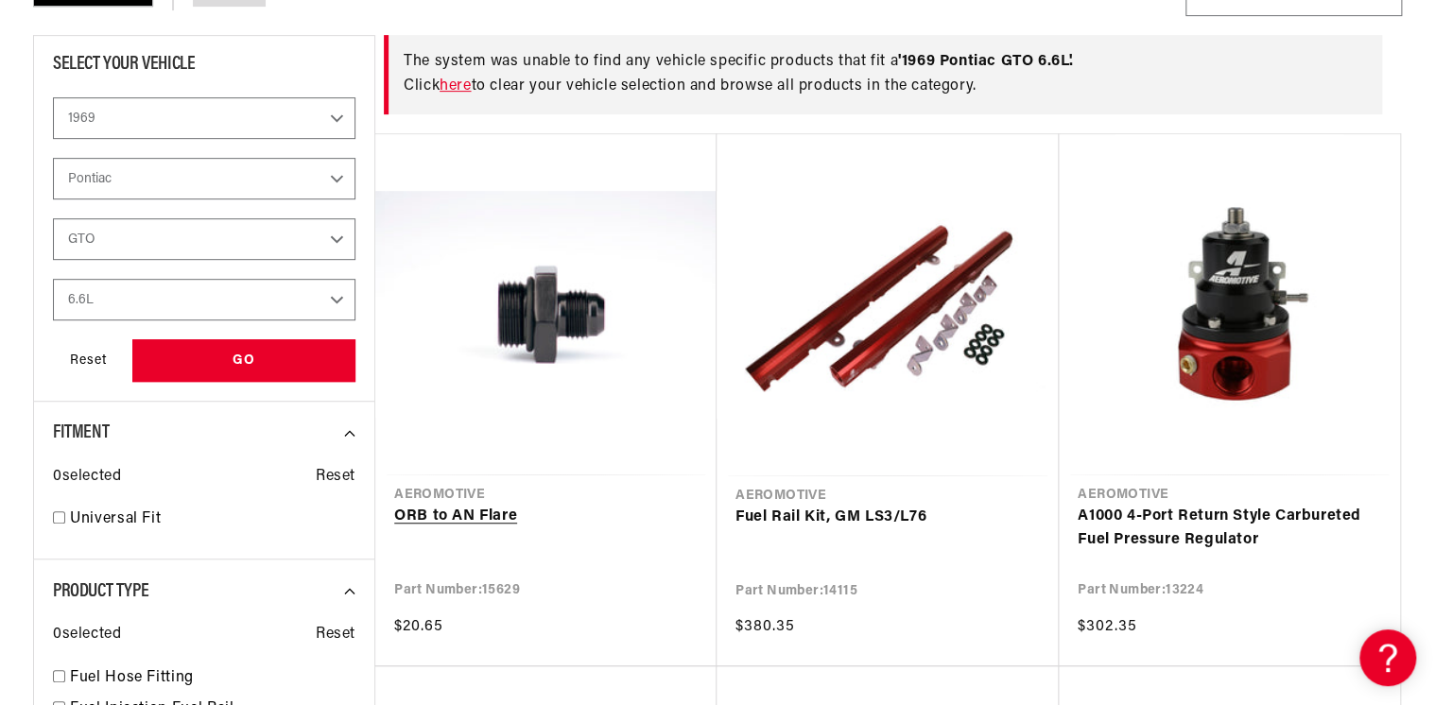
scroll to position [605, 0]
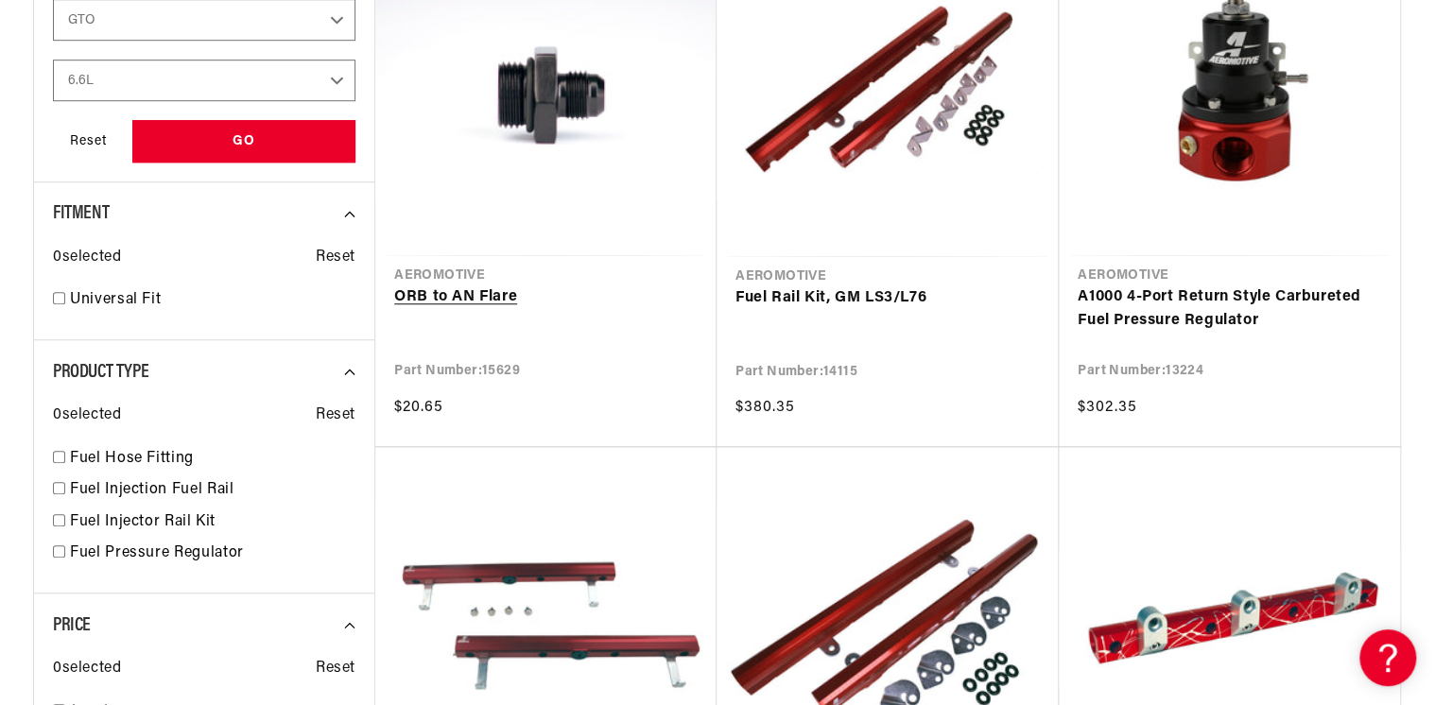
click at [490, 299] on link "ORB to AN Flare" at bounding box center [545, 297] width 303 height 25
click at [787, 291] on link "Fuel Rail Kit, GM LS3/L76" at bounding box center [887, 298] width 304 height 25
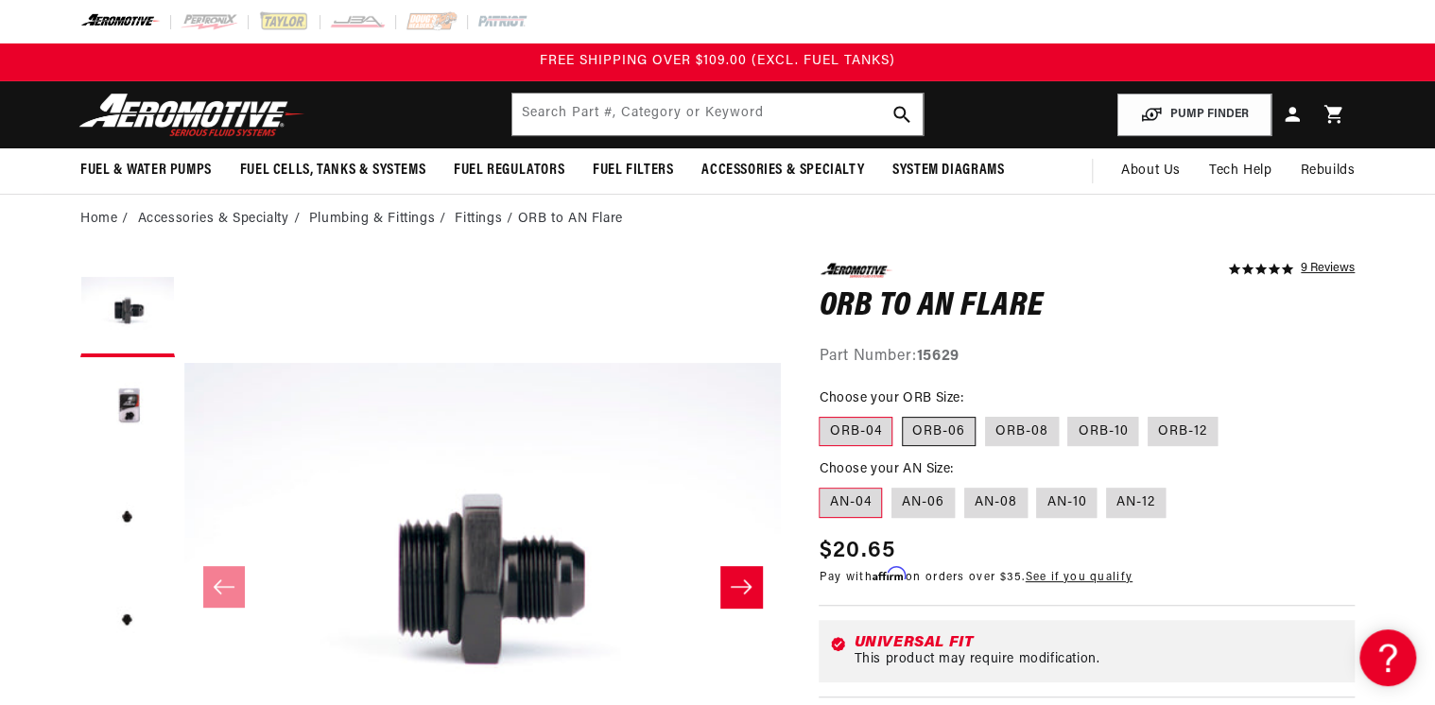
click at [949, 423] on label "ORB-06" at bounding box center [939, 432] width 74 height 30
click at [902, 414] on input "ORB-06" at bounding box center [902, 413] width 1 height 1
radio input "true"
click at [862, 431] on label "ORB-04" at bounding box center [855, 432] width 74 height 30
click at [824, 414] on input "ORB-04" at bounding box center [823, 413] width 1 height 1
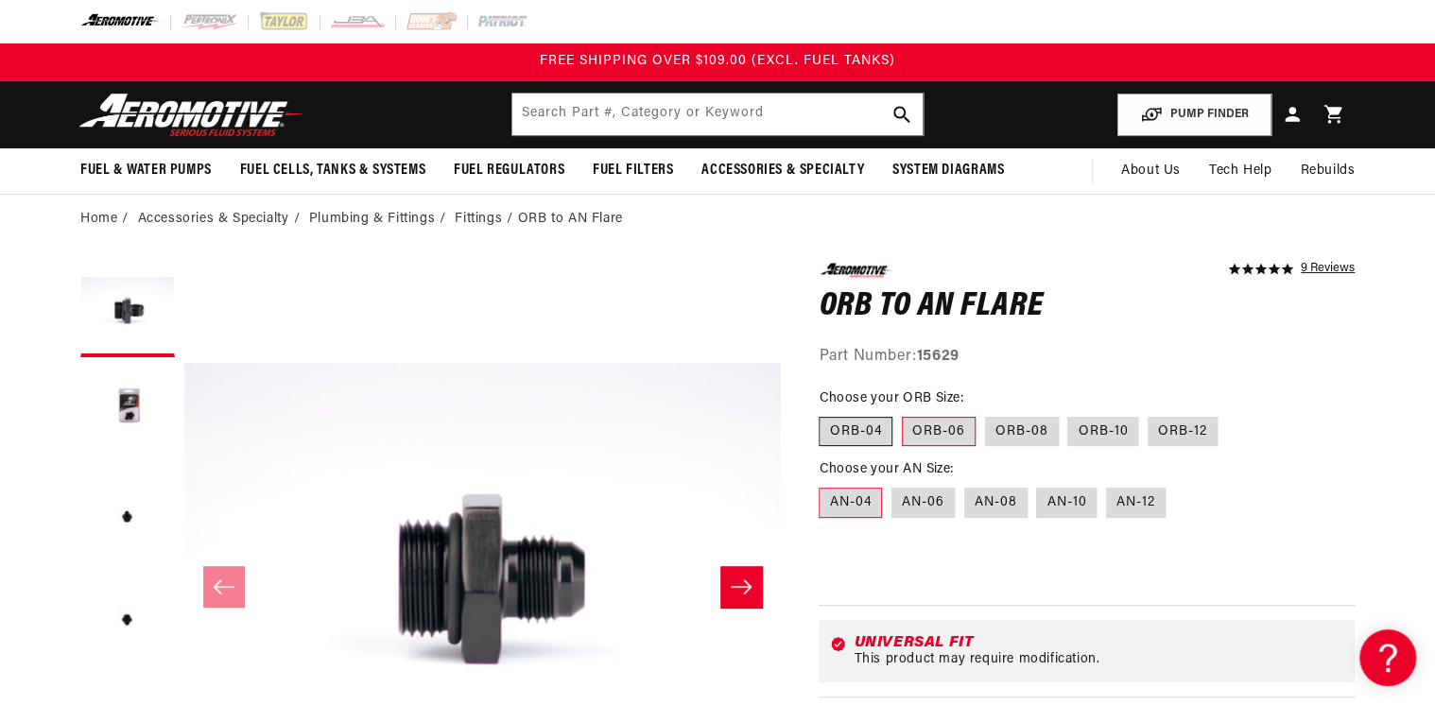
radio input "true"
click at [998, 502] on label "AN-08" at bounding box center [995, 503] width 63 height 30
click at [965, 485] on input "AN-08" at bounding box center [964, 484] width 1 height 1
radio input "true"
click at [1005, 425] on label "ORB-08" at bounding box center [1022, 432] width 74 height 30
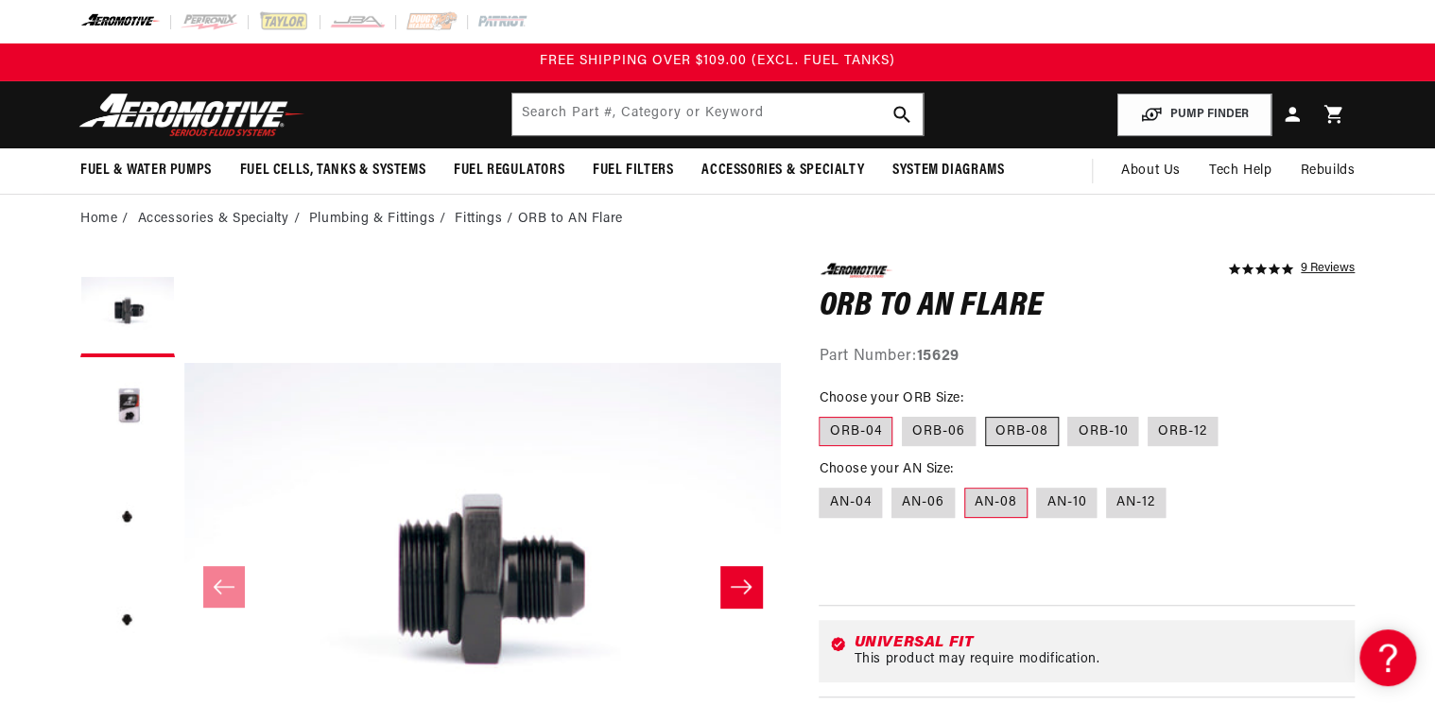
click at [986, 414] on input "ORB-08" at bounding box center [985, 413] width 1 height 1
radio input "true"
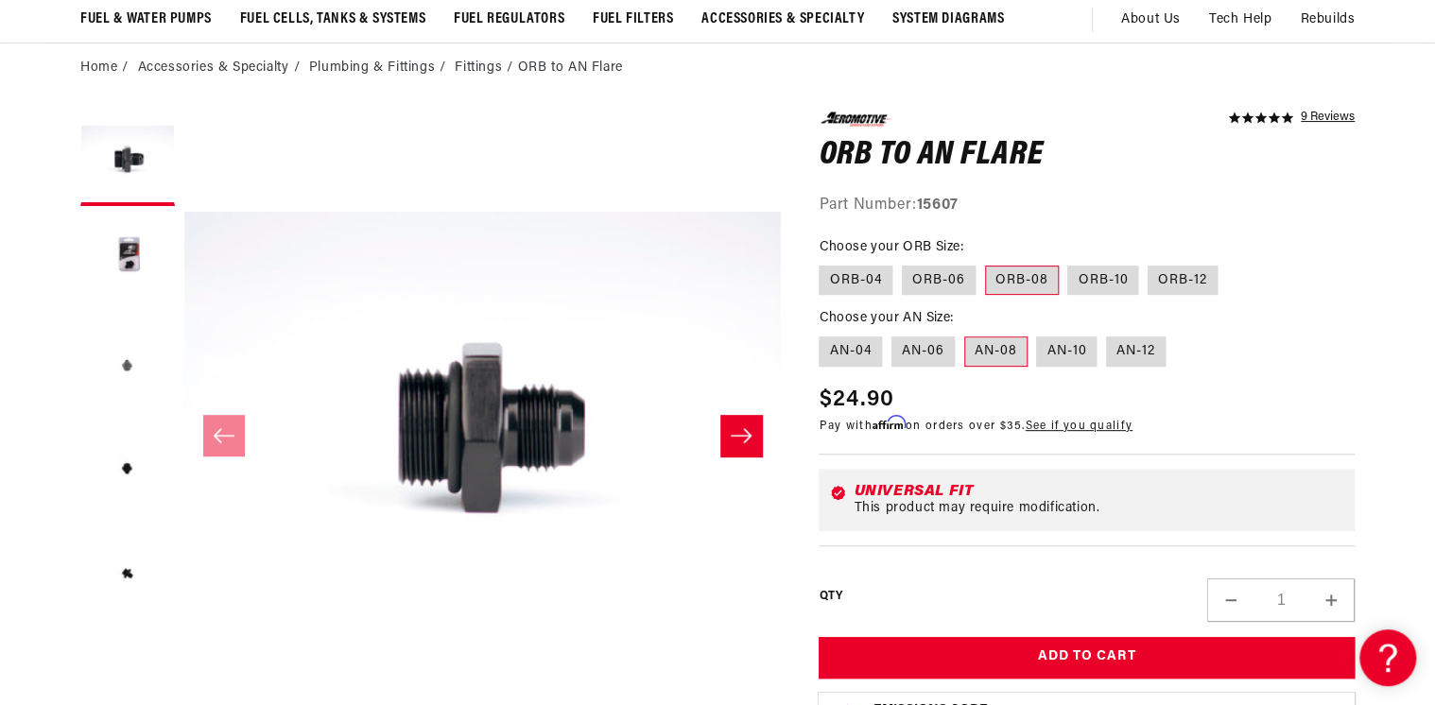
click at [123, 355] on button "Load image 3 in gallery view" at bounding box center [127, 366] width 95 height 95
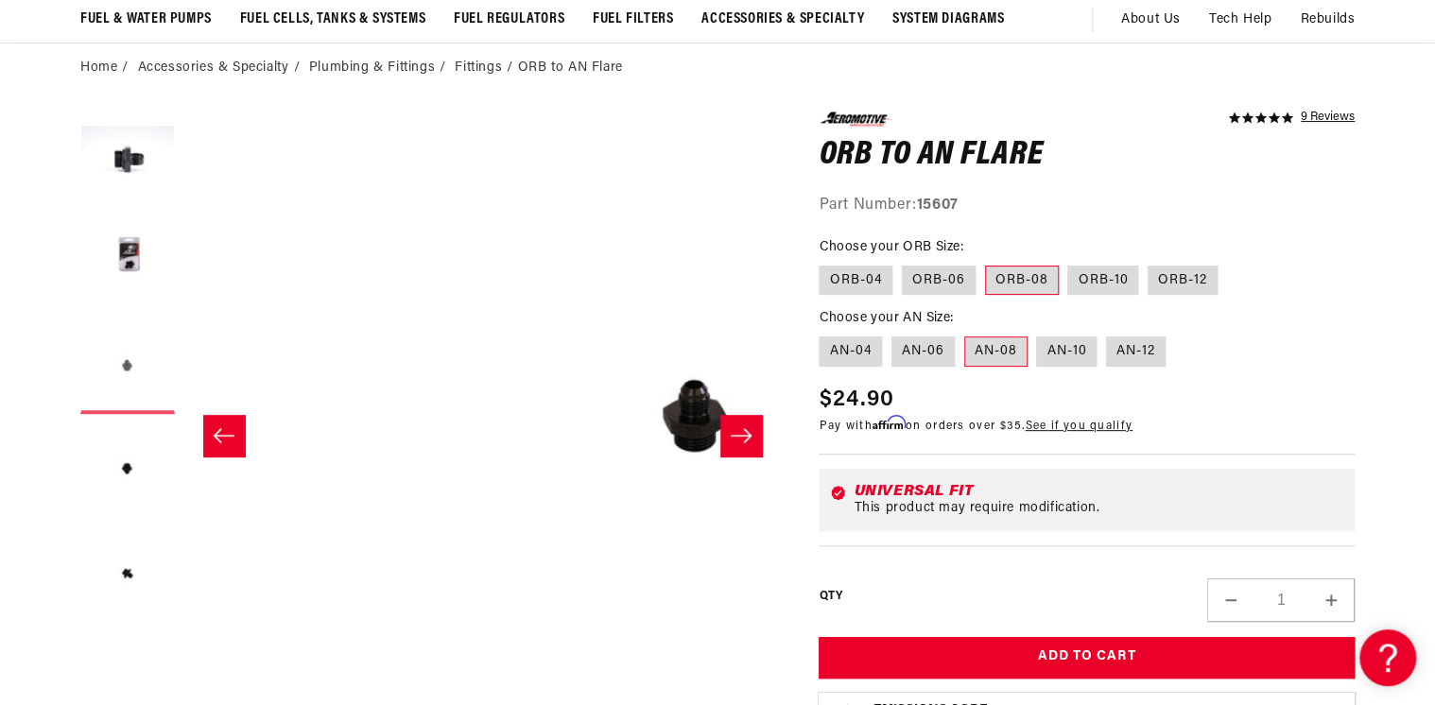
scroll to position [0, 1194]
click at [129, 459] on button "Load image 4 in gallery view" at bounding box center [127, 470] width 95 height 95
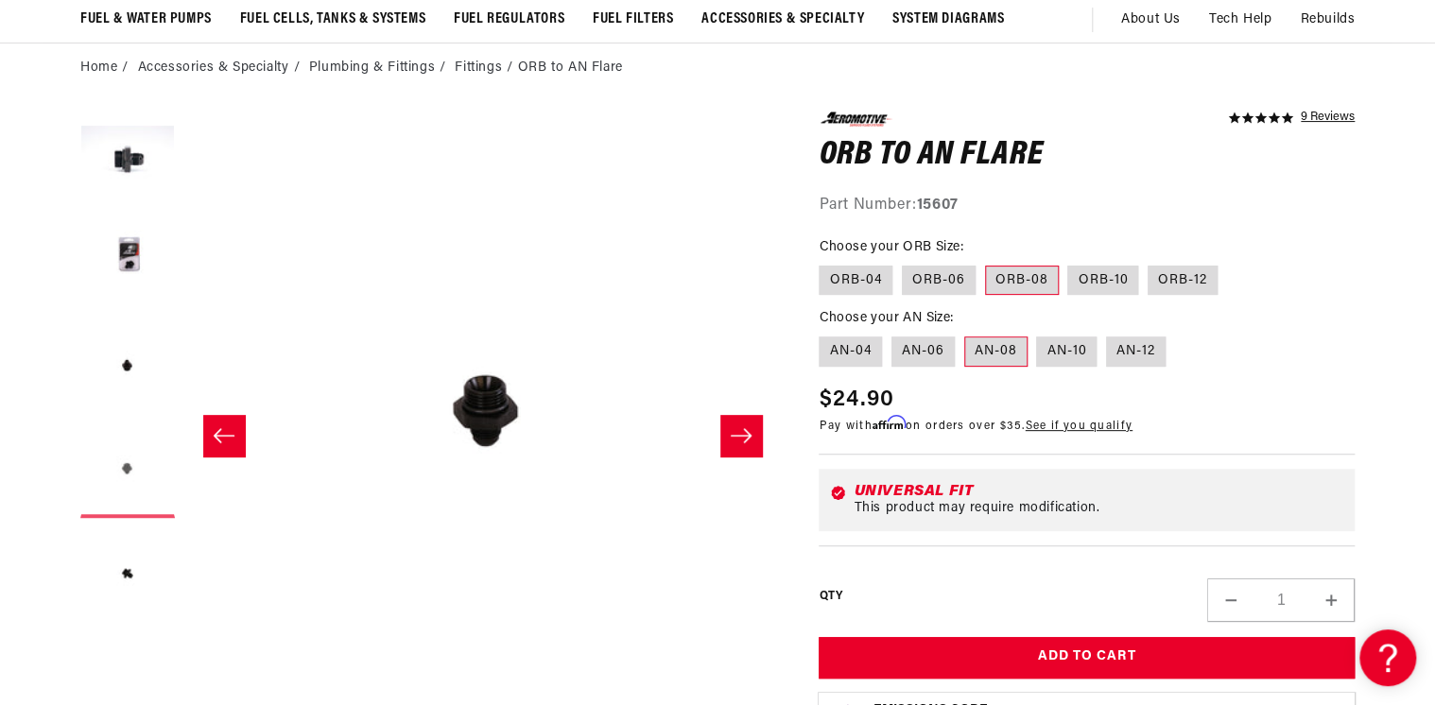
scroll to position [0, 1790]
click at [125, 572] on button "Load image 5 in gallery view" at bounding box center [127, 574] width 95 height 95
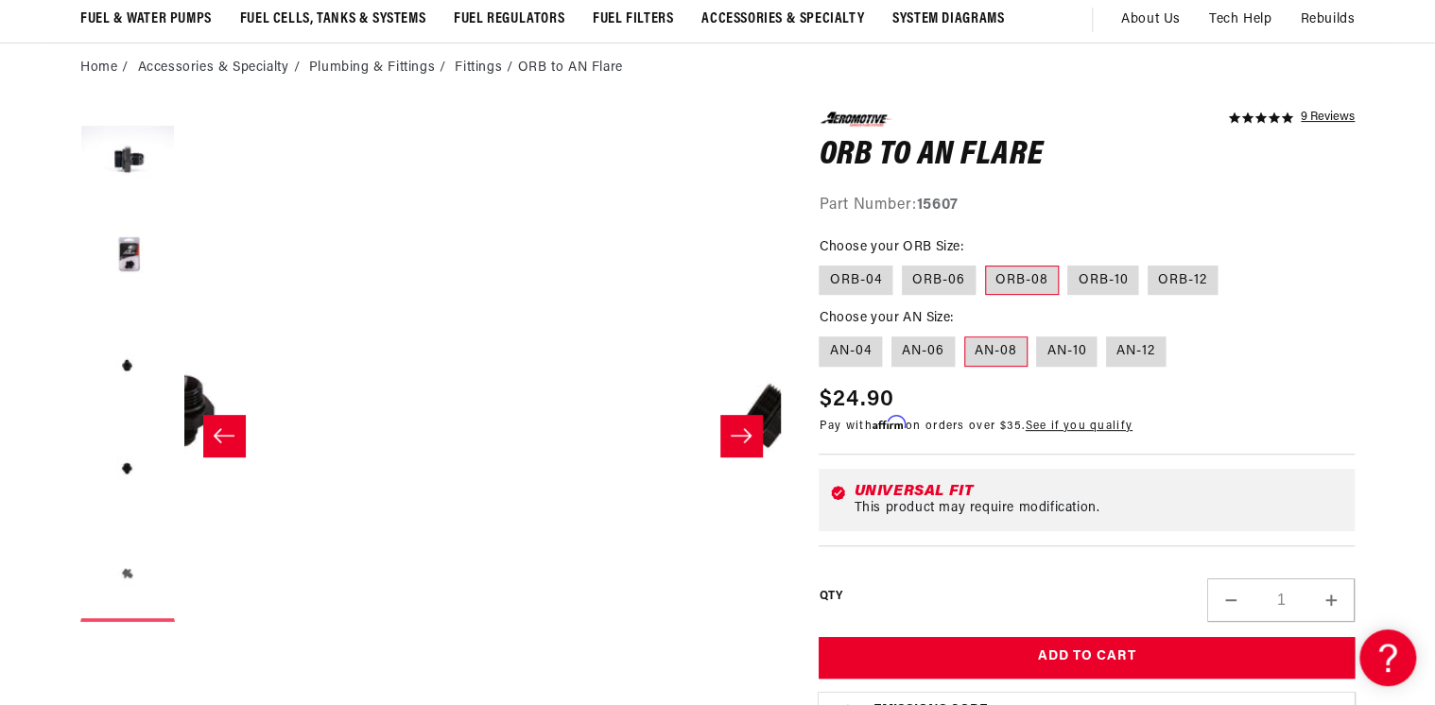
scroll to position [0, 2386]
click at [752, 421] on button "Slide right" at bounding box center [741, 436] width 42 height 42
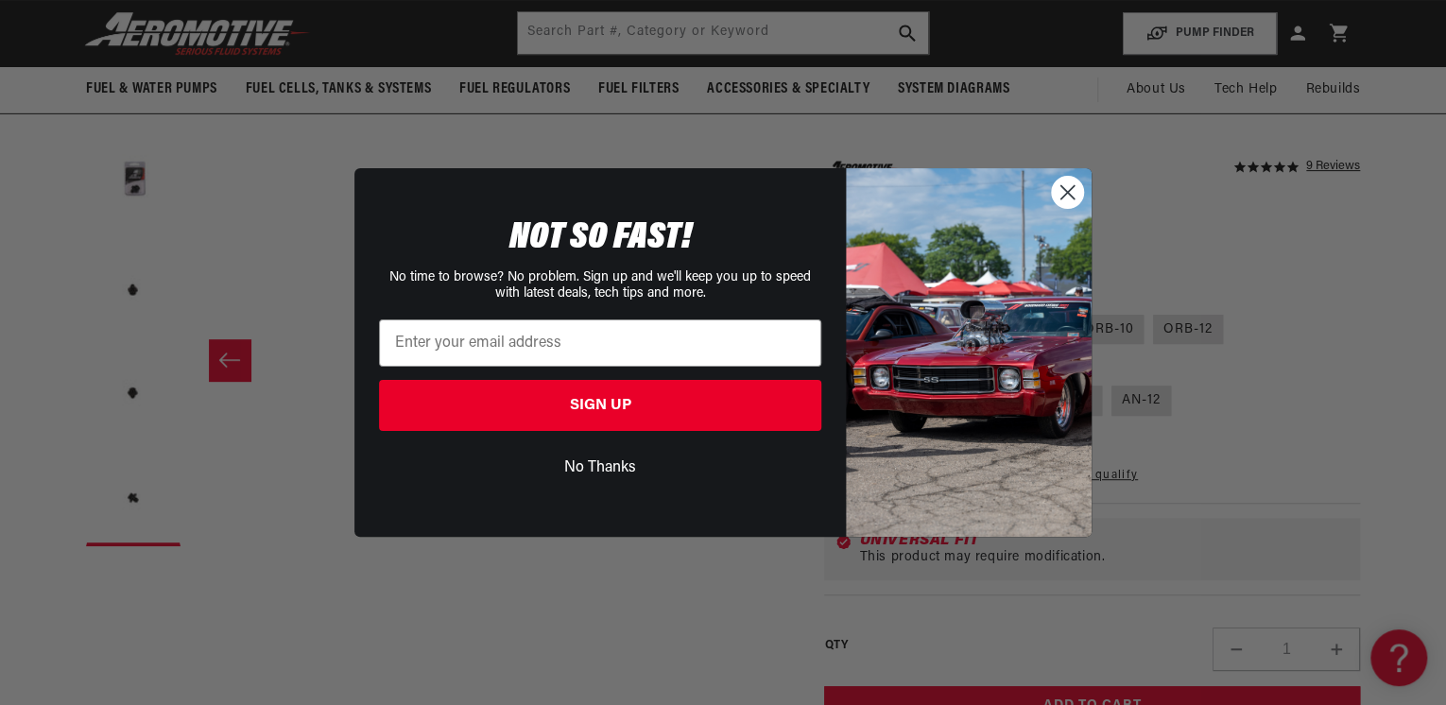
click at [1062, 195] on circle "Close dialog" at bounding box center [1067, 192] width 31 height 31
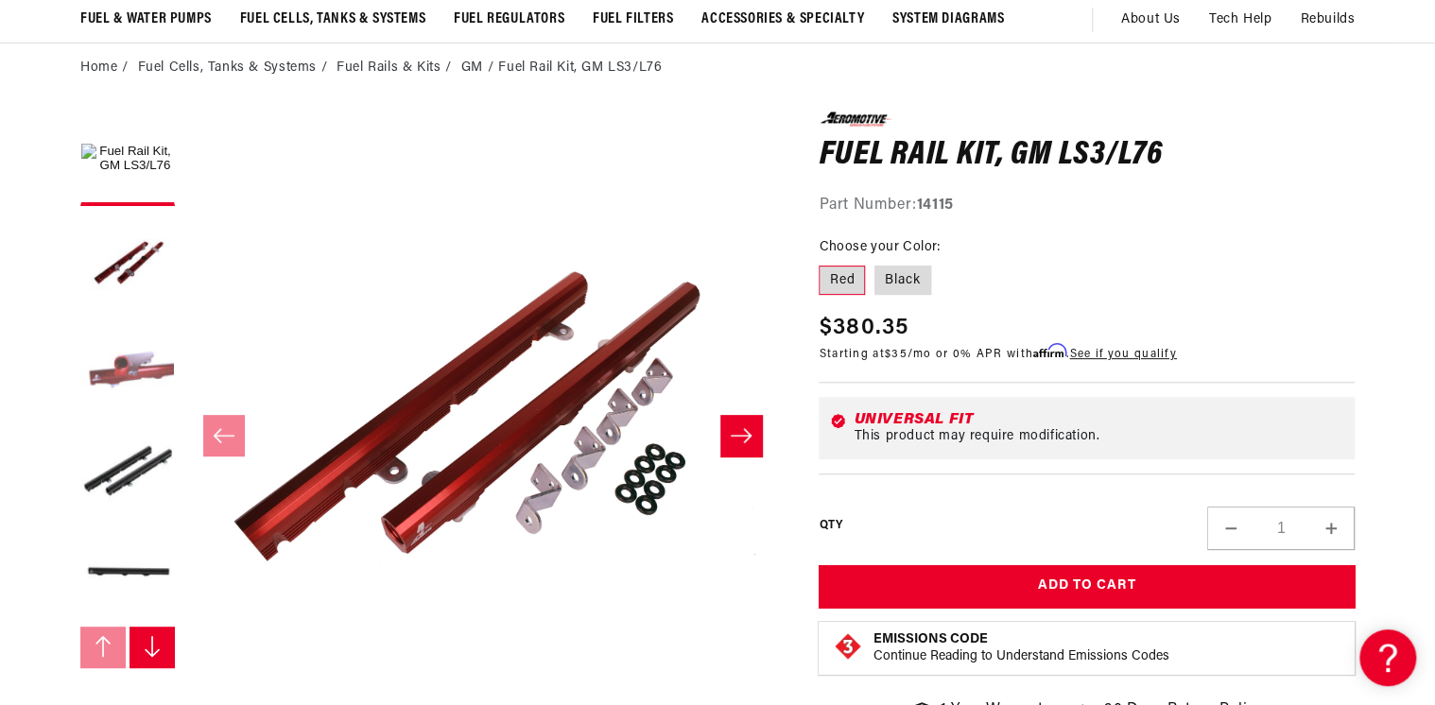
click at [124, 368] on button "Load image 3 in gallery view" at bounding box center [127, 366] width 95 height 95
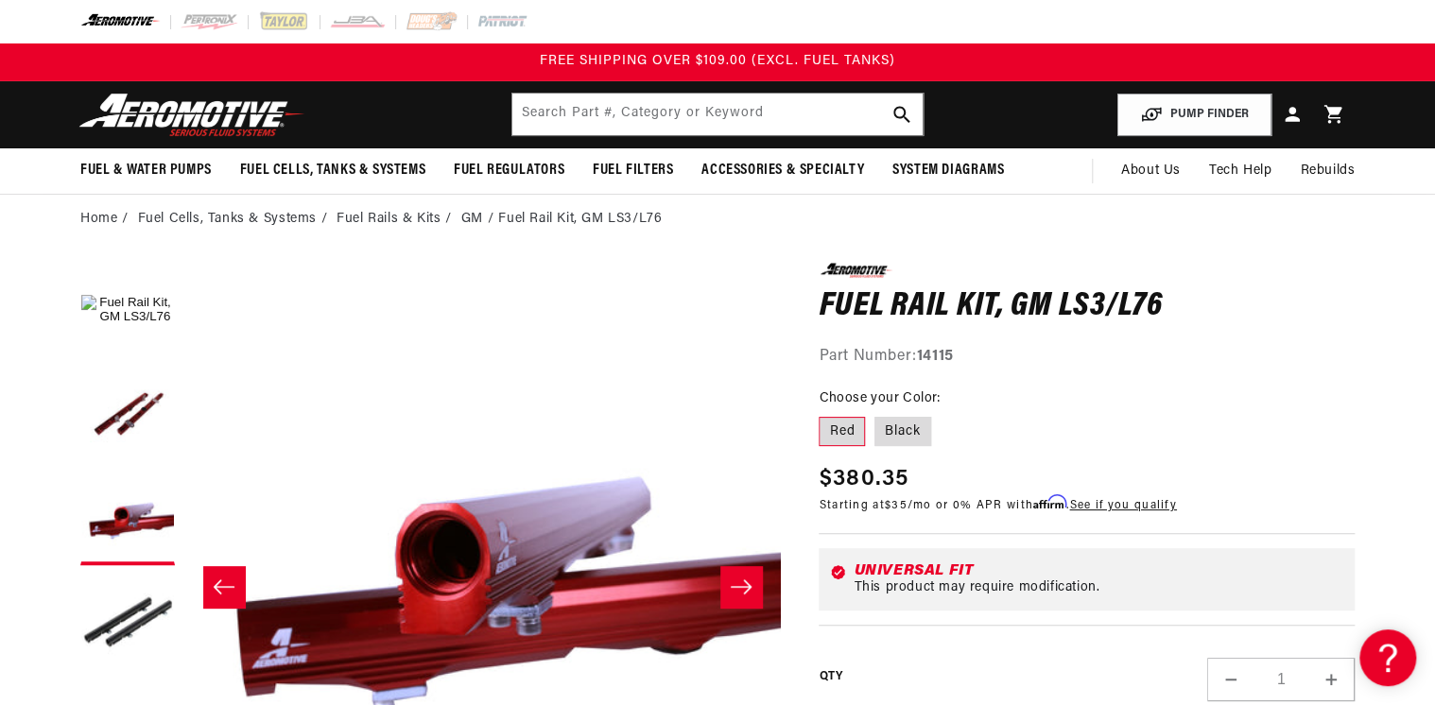
scroll to position [0, 1194]
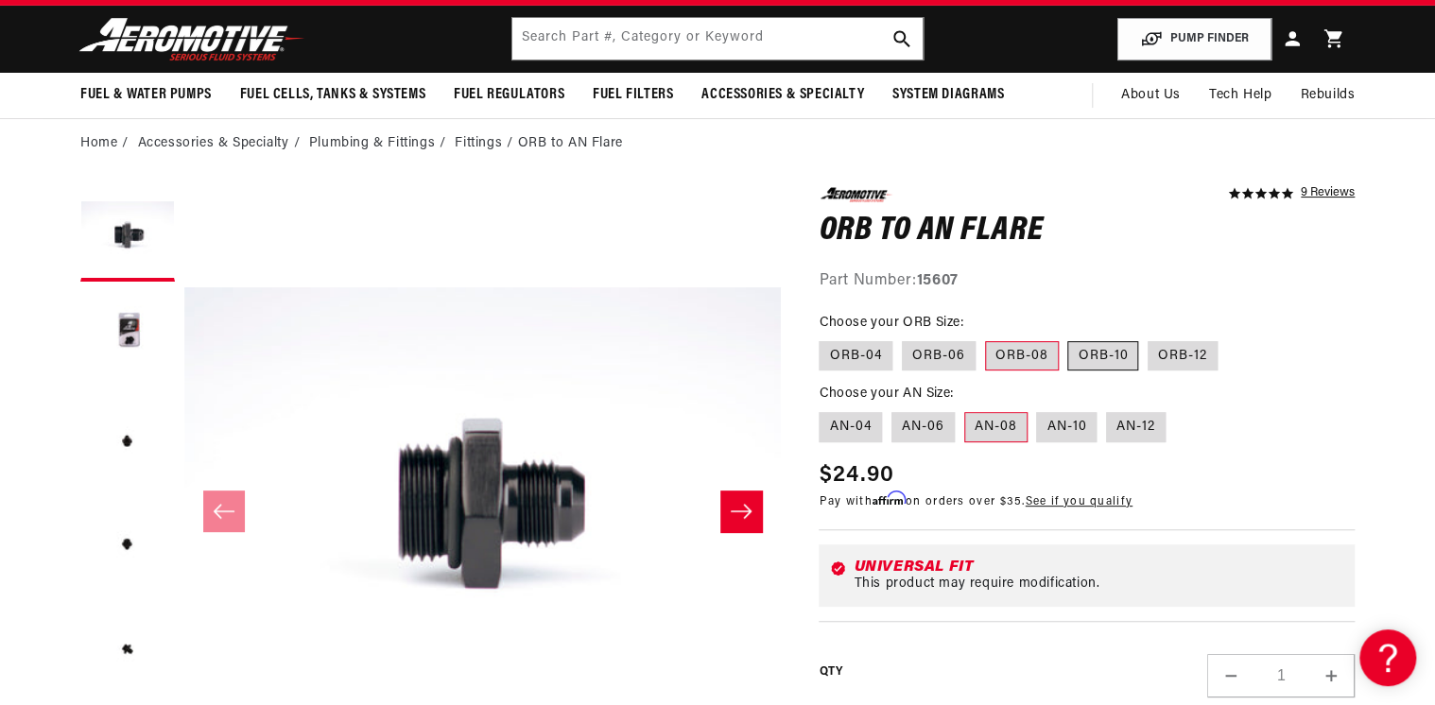
click at [1099, 348] on label "ORB-10" at bounding box center [1102, 356] width 71 height 30
click at [1069, 338] on input "ORB-10" at bounding box center [1068, 337] width 1 height 1
radio input "true"
click at [1040, 355] on label "ORB-08" at bounding box center [1022, 356] width 74 height 30
click at [986, 338] on input "ORB-08" at bounding box center [985, 337] width 1 height 1
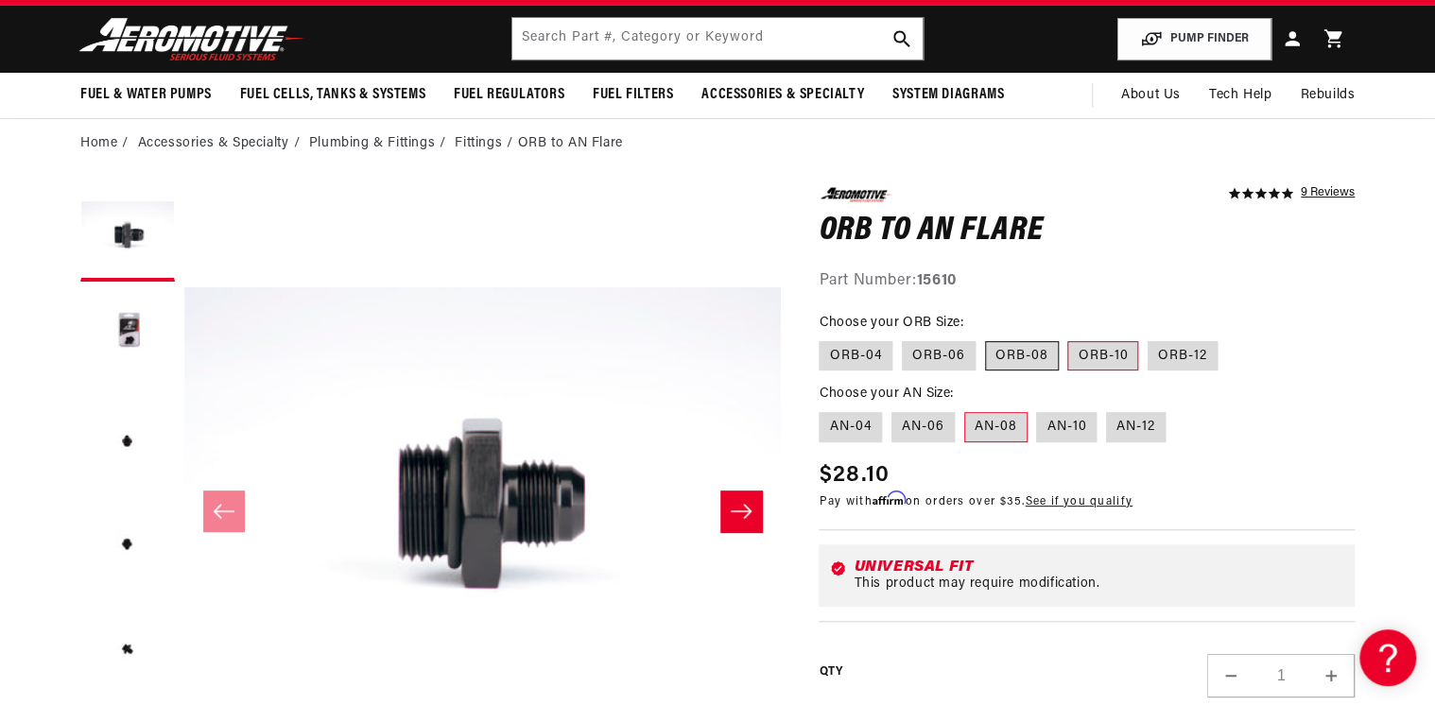
radio input "true"
click at [1056, 417] on label "AN-10" at bounding box center [1066, 427] width 60 height 30
click at [1038, 409] on input "AN-10" at bounding box center [1037, 408] width 1 height 1
radio input "true"
click at [1001, 422] on label "AN-08" at bounding box center [995, 427] width 63 height 30
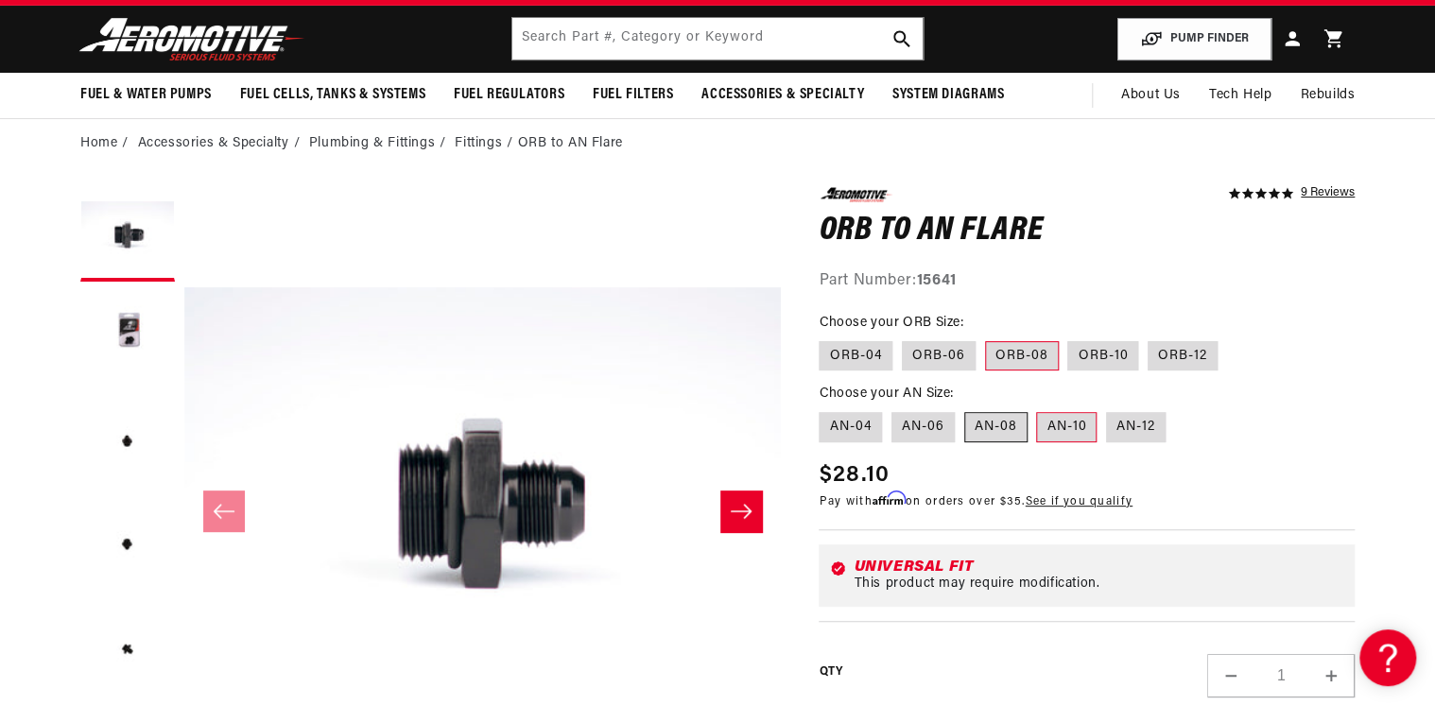
click at [965, 409] on input "AN-08" at bounding box center [964, 408] width 1 height 1
radio input "true"
click at [1128, 421] on label "AN-12" at bounding box center [1136, 427] width 60 height 30
click at [1107, 409] on input "AN-12" at bounding box center [1106, 408] width 1 height 1
radio input "true"
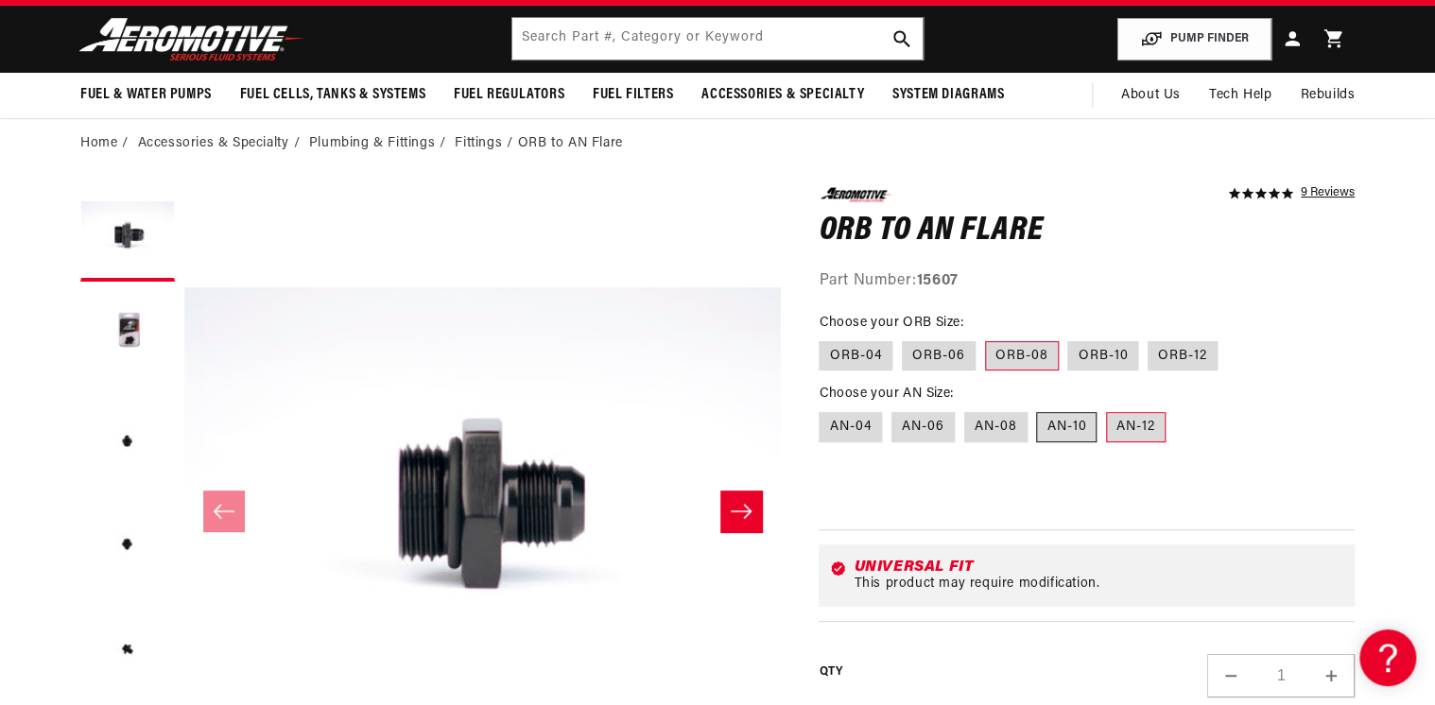
click at [1084, 422] on label "AN-10" at bounding box center [1066, 427] width 60 height 30
click at [1038, 409] on input "AN-10" at bounding box center [1037, 408] width 1 height 1
radio input "true"
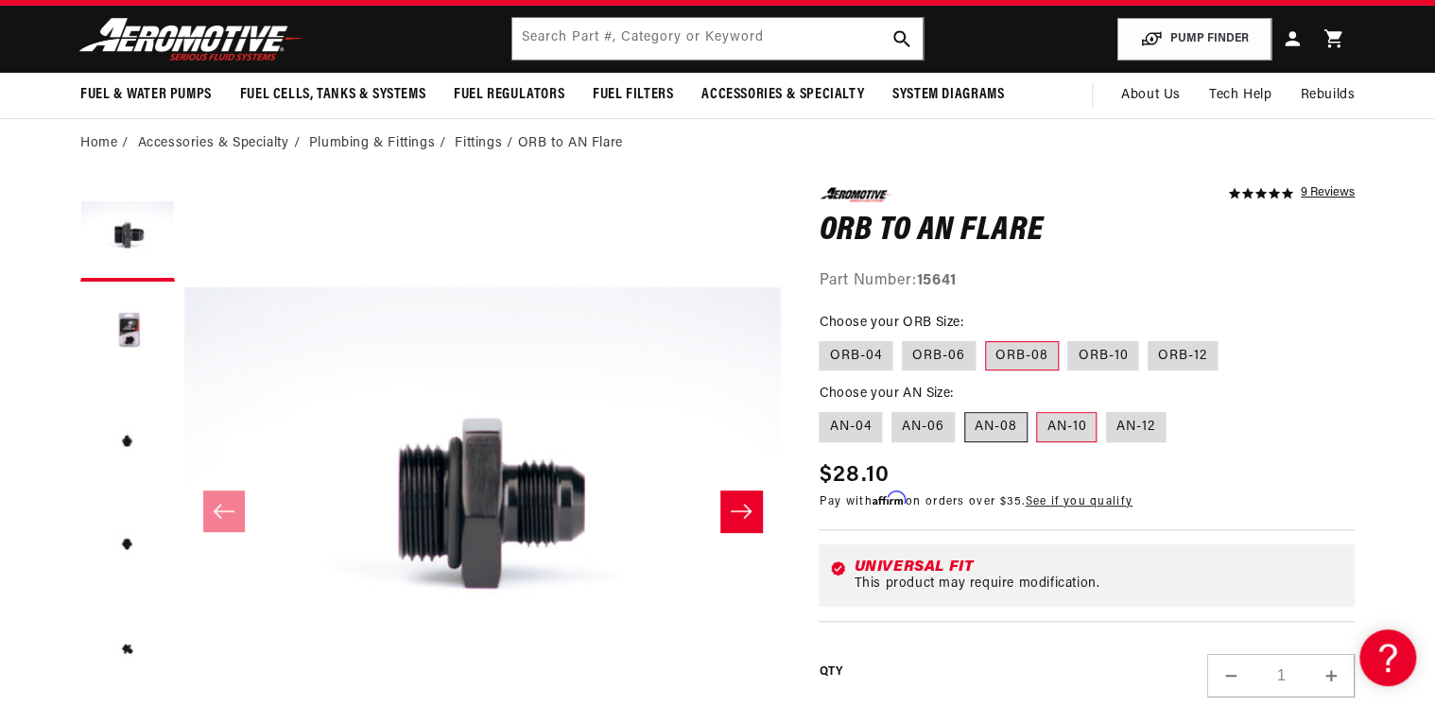
click at [992, 427] on label "AN-08" at bounding box center [995, 427] width 63 height 30
click at [965, 409] on input "AN-08" at bounding box center [964, 408] width 1 height 1
radio input "true"
